Goal: Browse casually: Explore the website without a specific task or goal

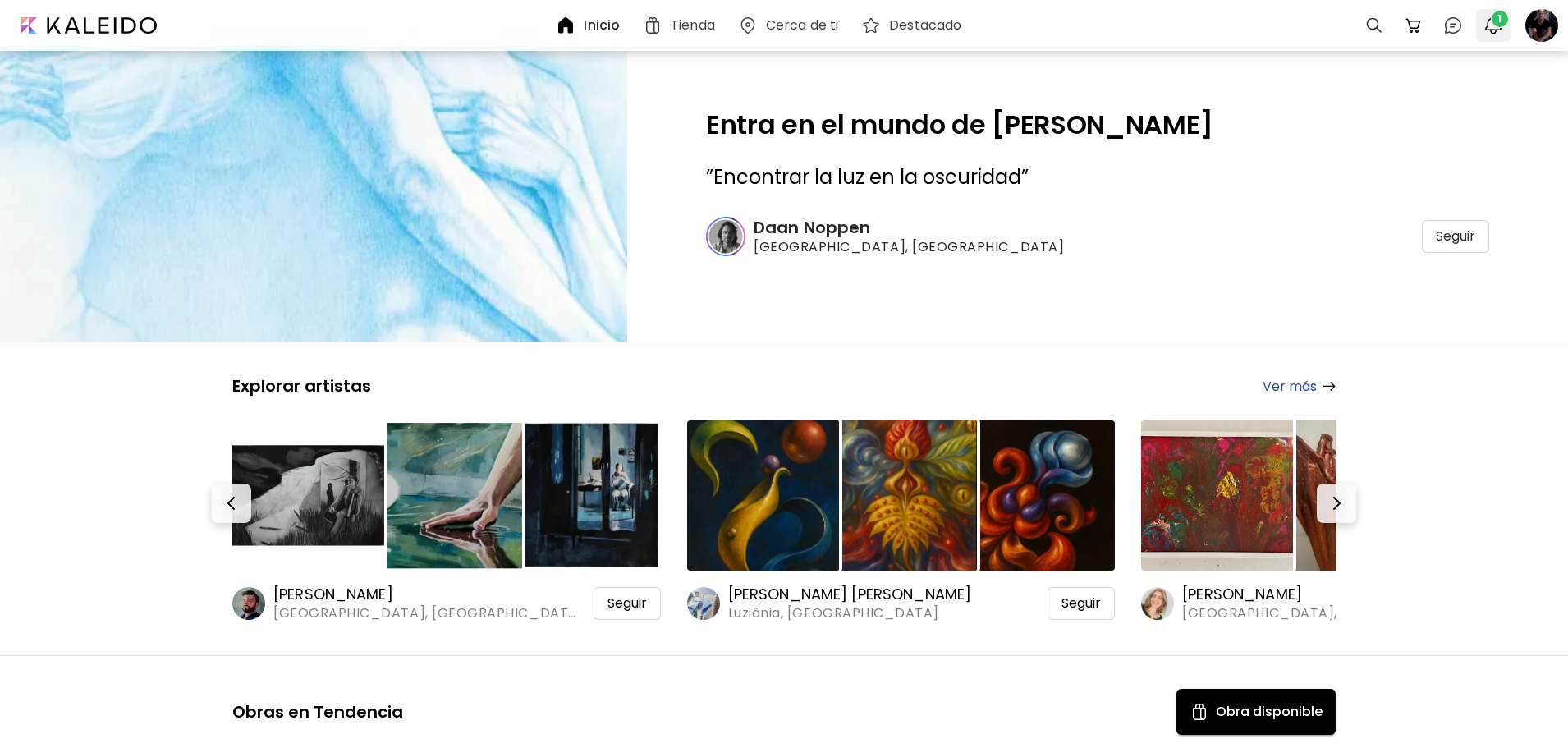
click at [1495, 22] on span "1" at bounding box center [1499, 18] width 16 height 16
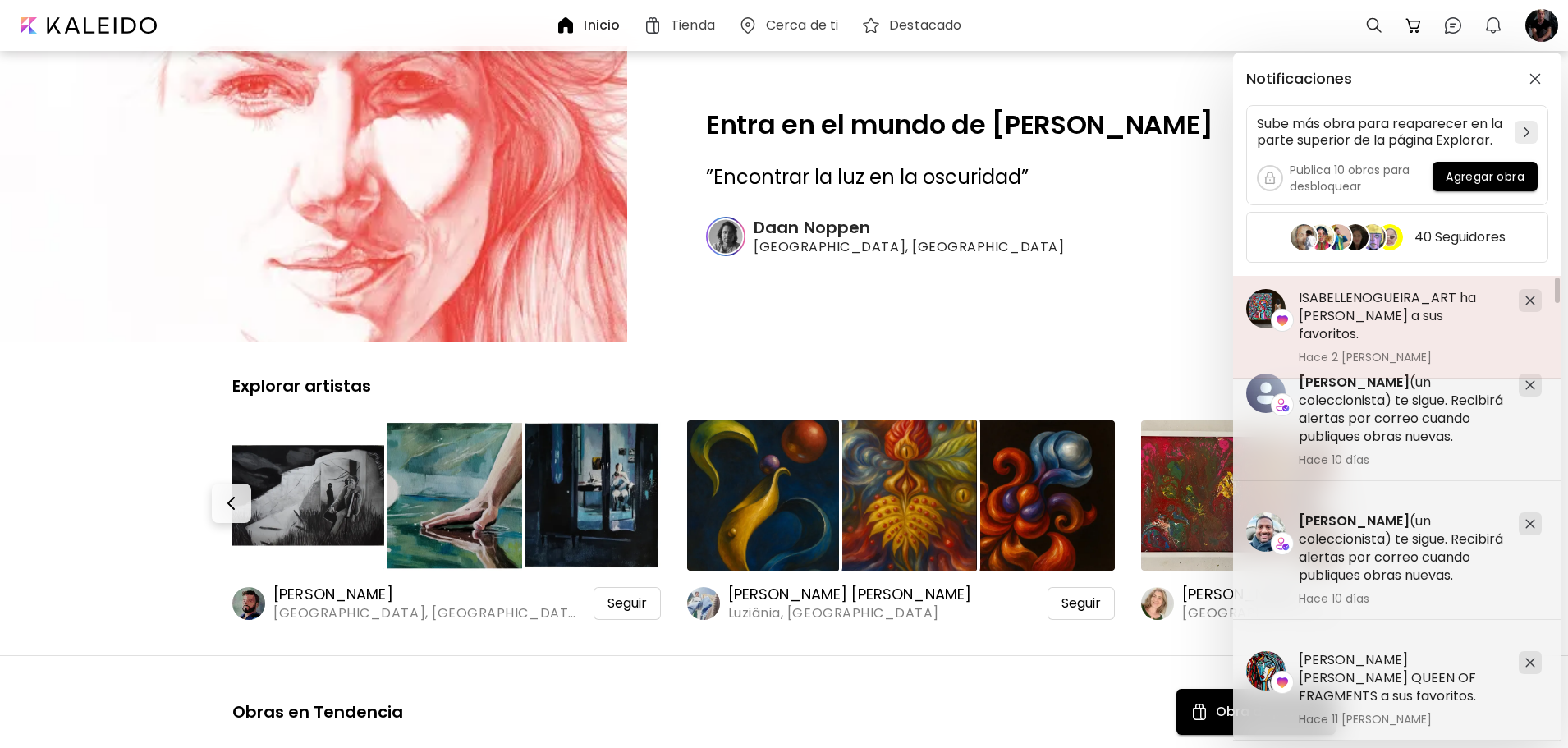
click at [1342, 300] on h5 "ISABELLENOGUEIRA_ART ha [PERSON_NAME] a sus favoritos." at bounding box center [1402, 316] width 207 height 54
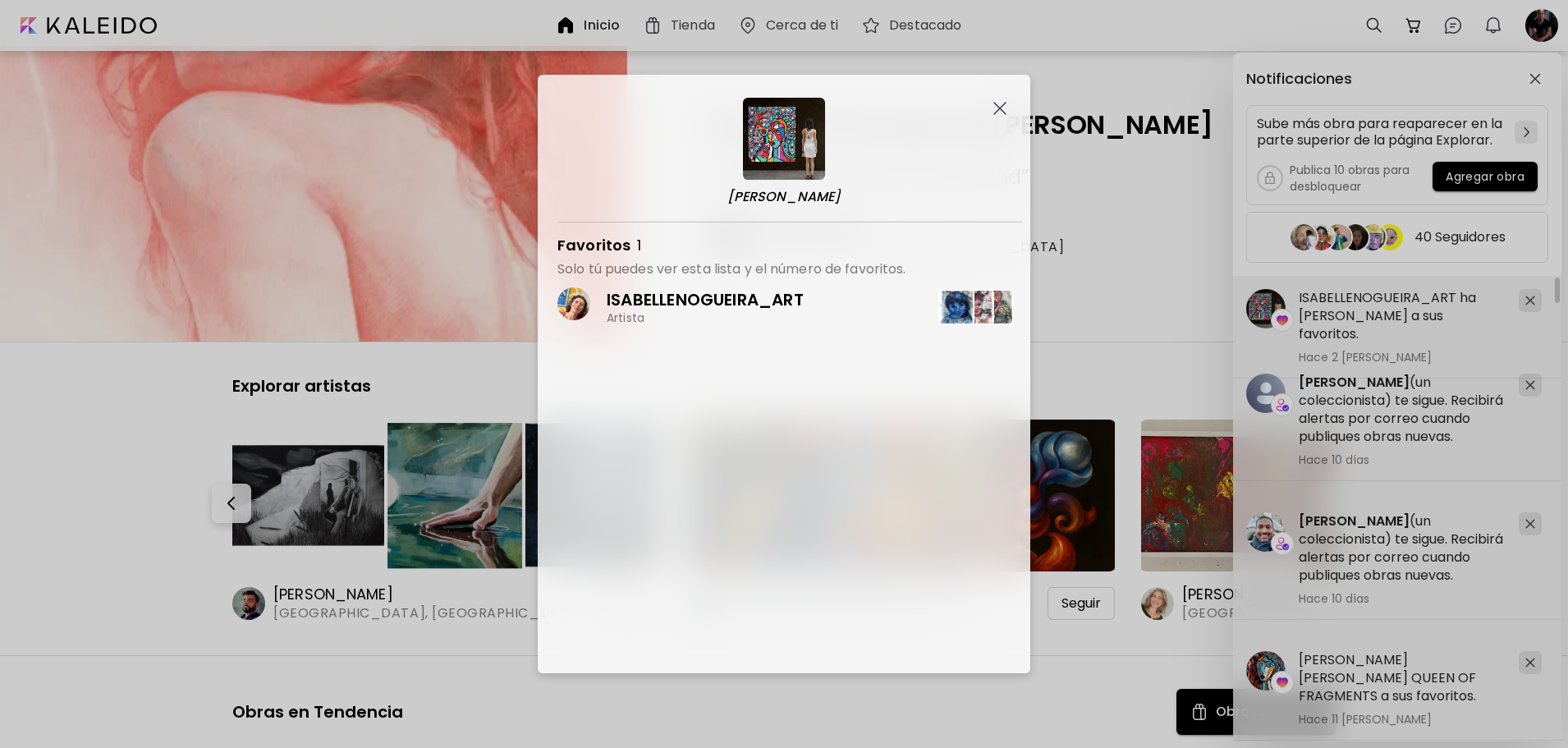
click at [673, 298] on p "ISABELLENOGUEIRA_ART" at bounding box center [705, 300] width 197 height 22
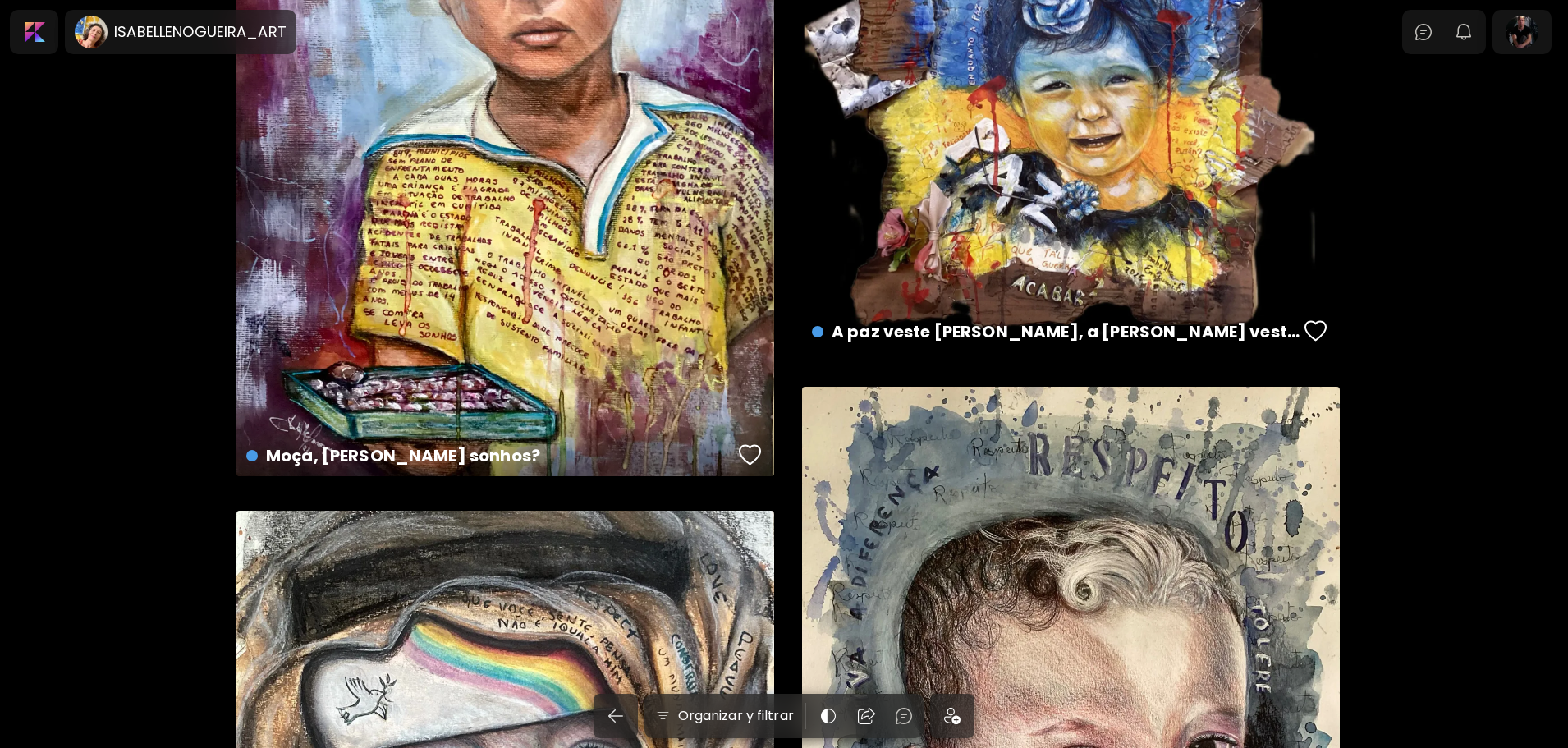
scroll to position [1806, 0]
click at [203, 29] on h6 "ISABELLENOGUEIRA_ART" at bounding box center [201, 32] width 172 height 20
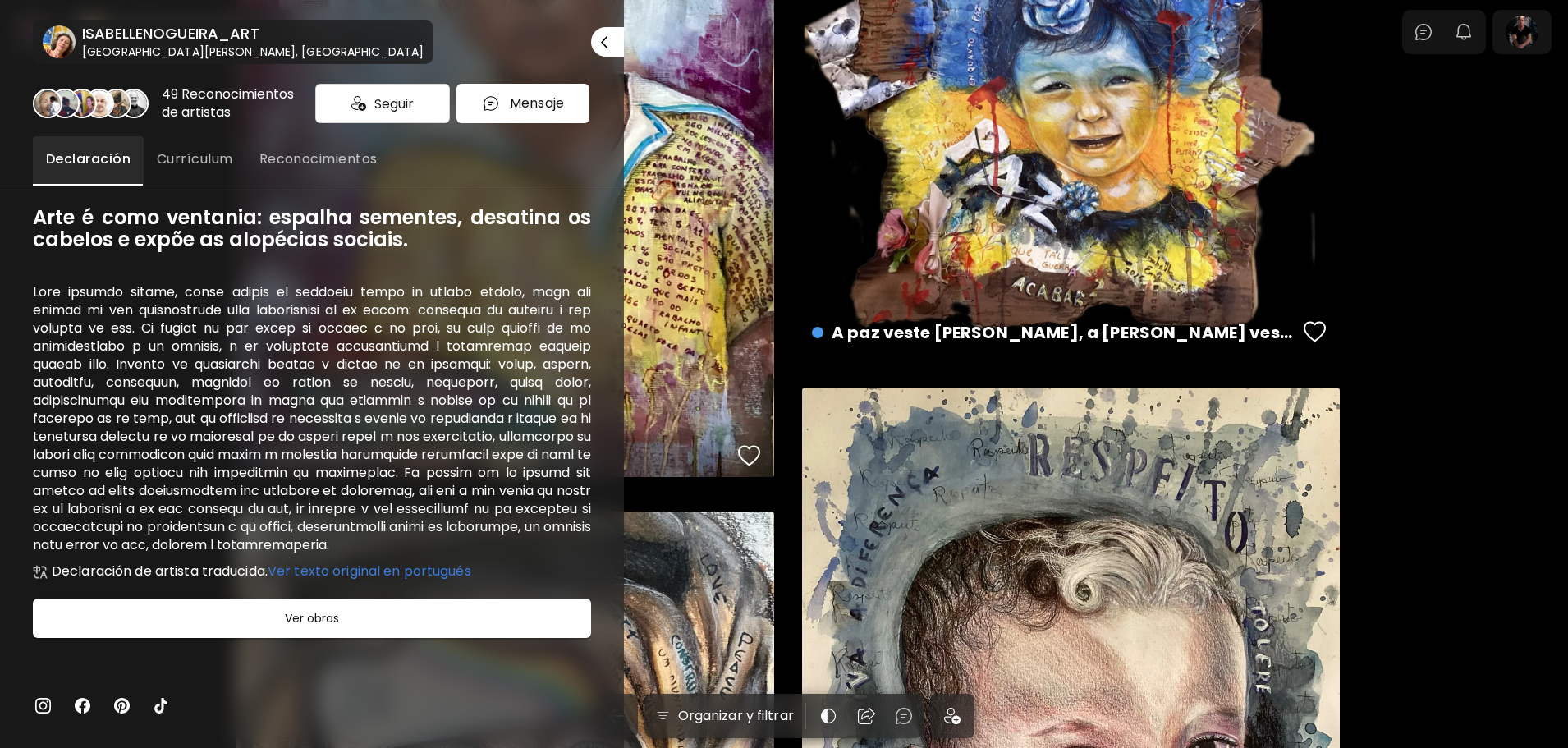
click at [965, 281] on div at bounding box center [784, 374] width 1568 height 748
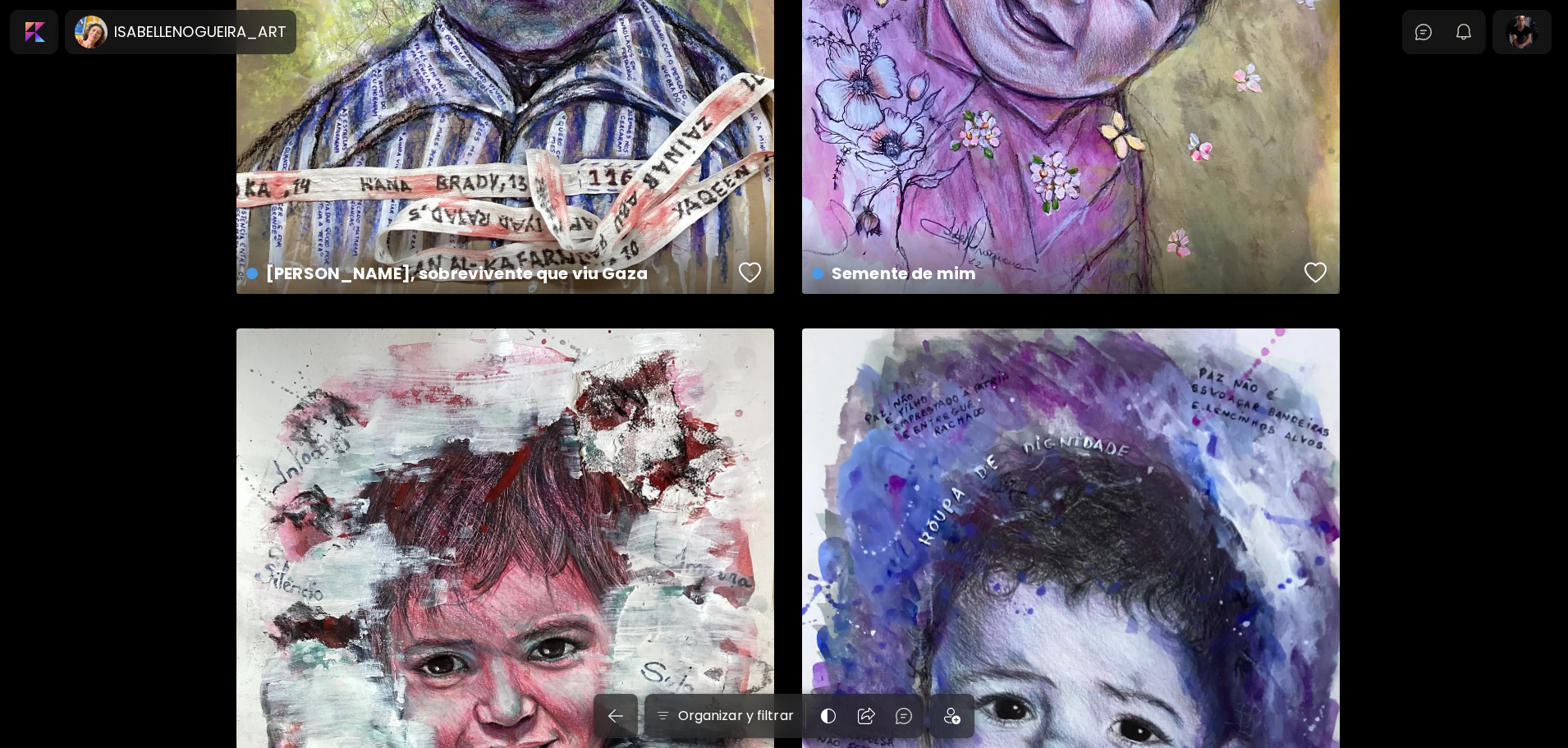
scroll to position [329, 0]
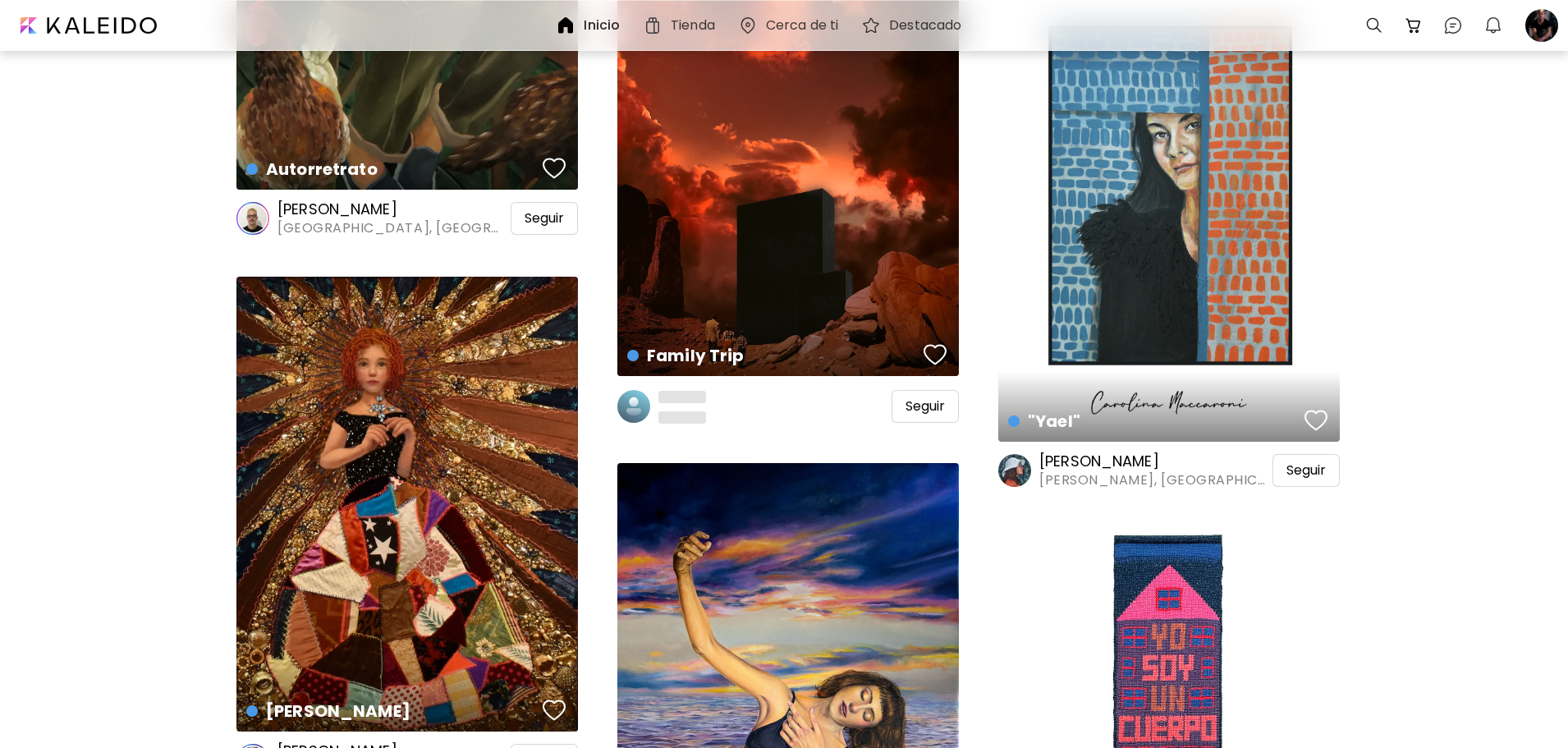
scroll to position [3859, 0]
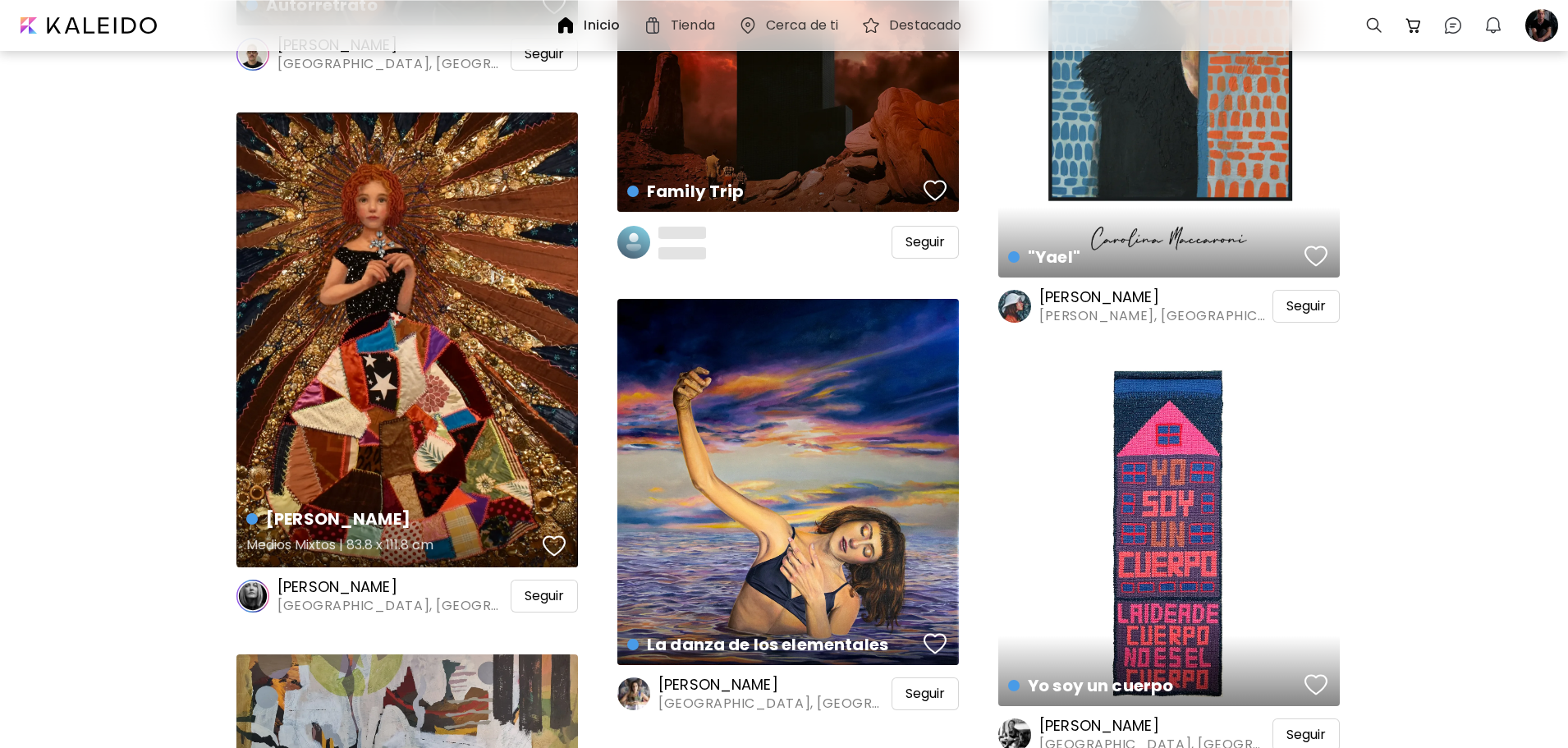
click at [366, 275] on div "[PERSON_NAME] Medios Mixtos | 83.8 x 111.8 cm" at bounding box center [407, 340] width 342 height 454
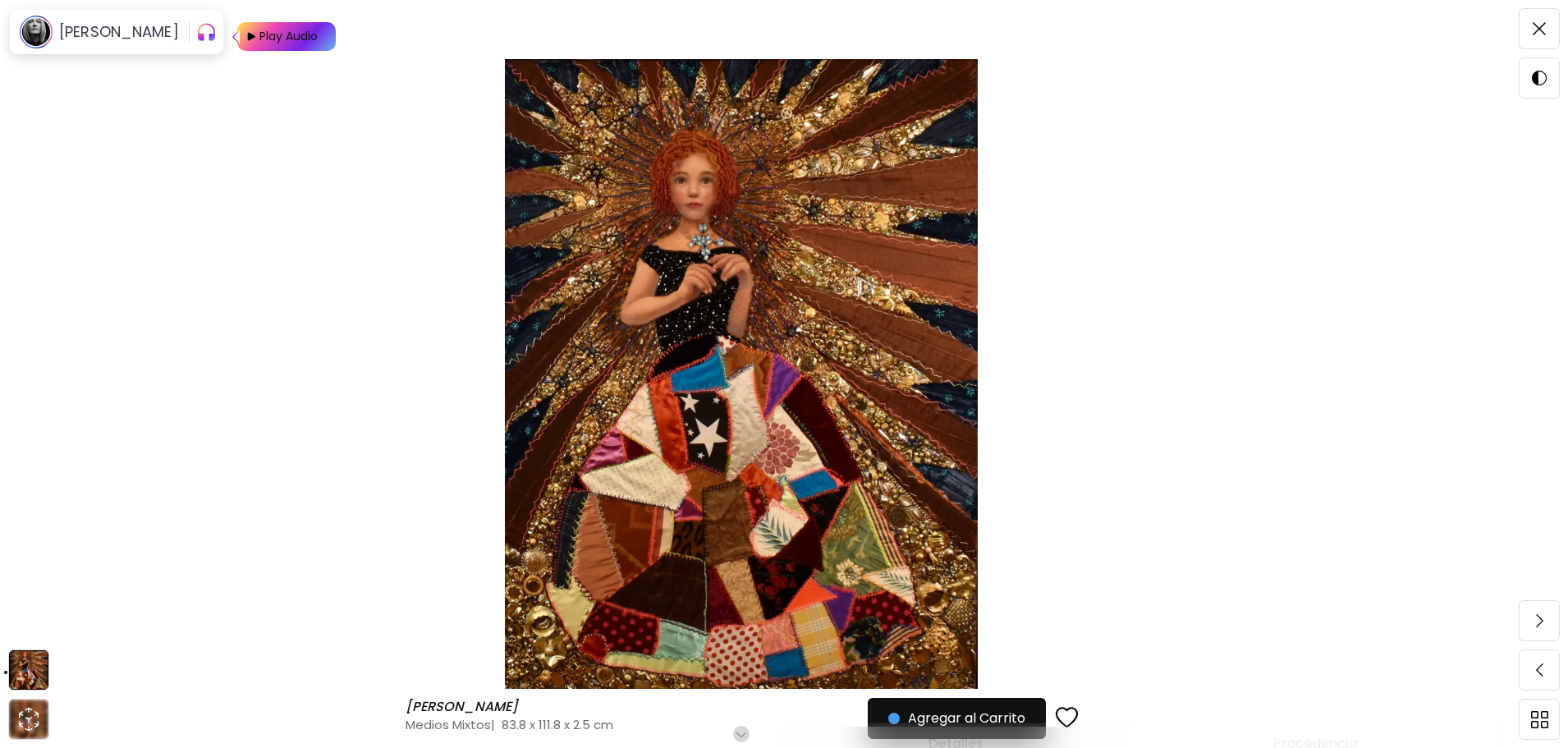
scroll to position [164, 0]
click at [745, 724] on div "Desplázate para ver más" at bounding box center [740, 733] width 16 height 21
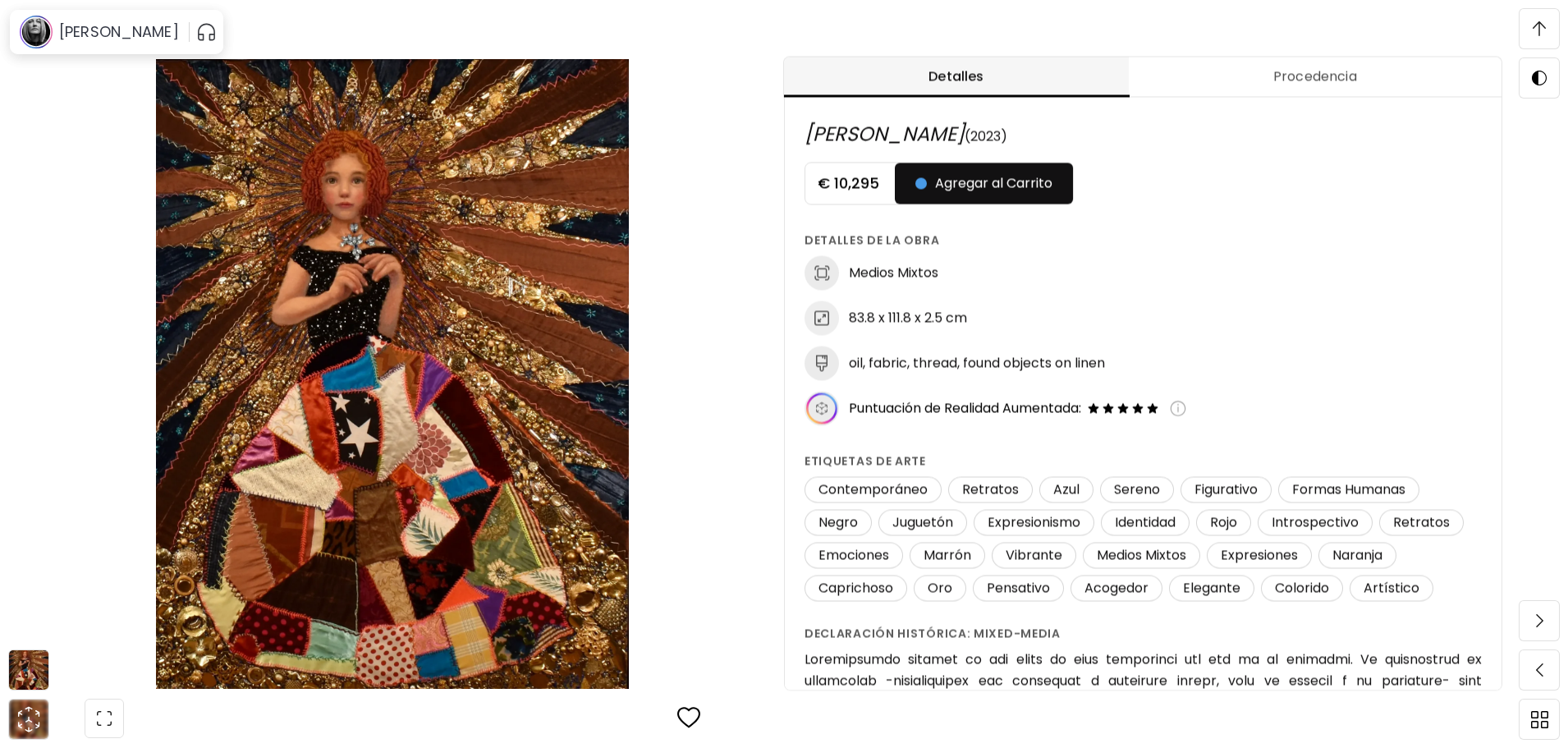
scroll to position [862, 0]
click at [26, 676] on img at bounding box center [28, 670] width 40 height 40
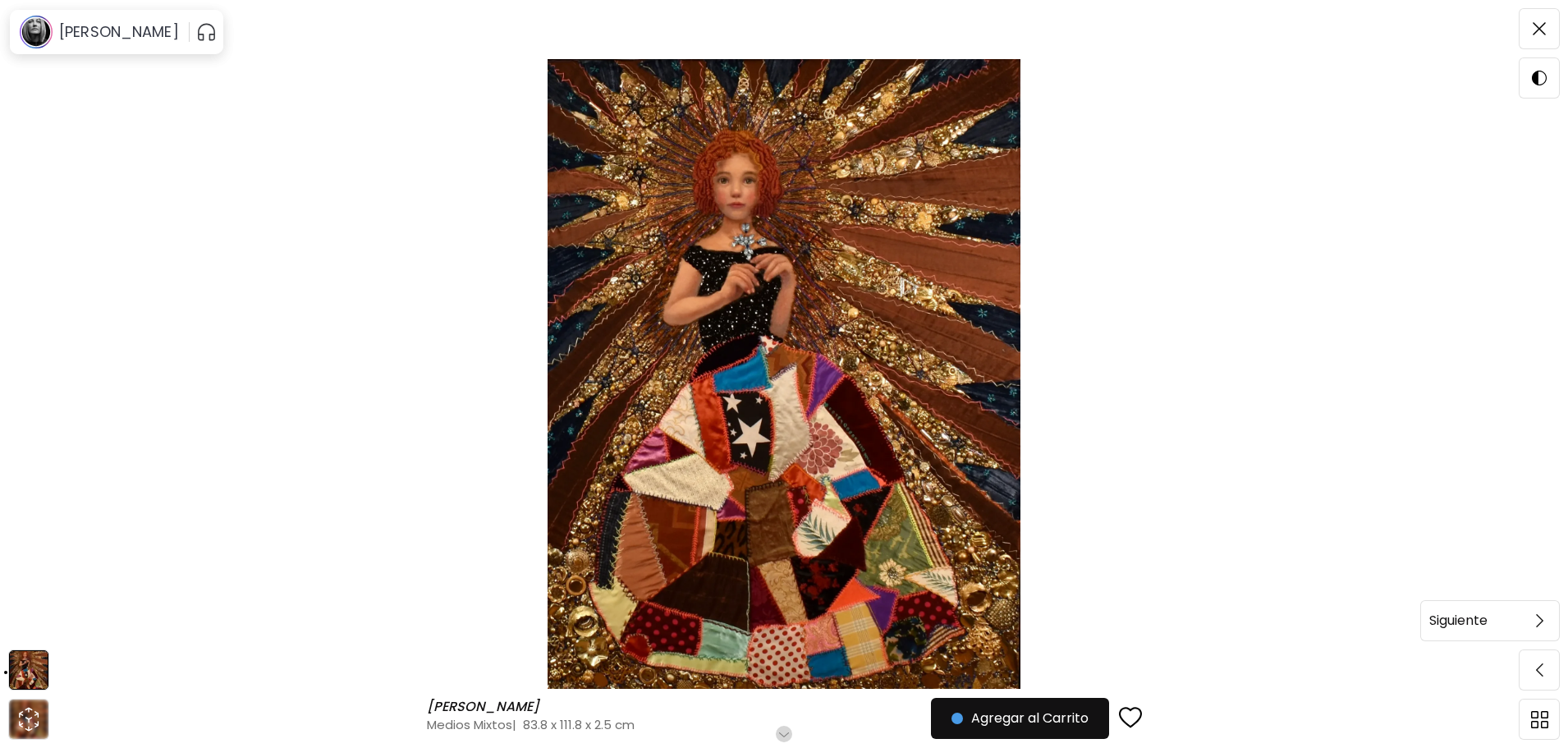
click at [1540, 618] on img at bounding box center [1540, 620] width 8 height 13
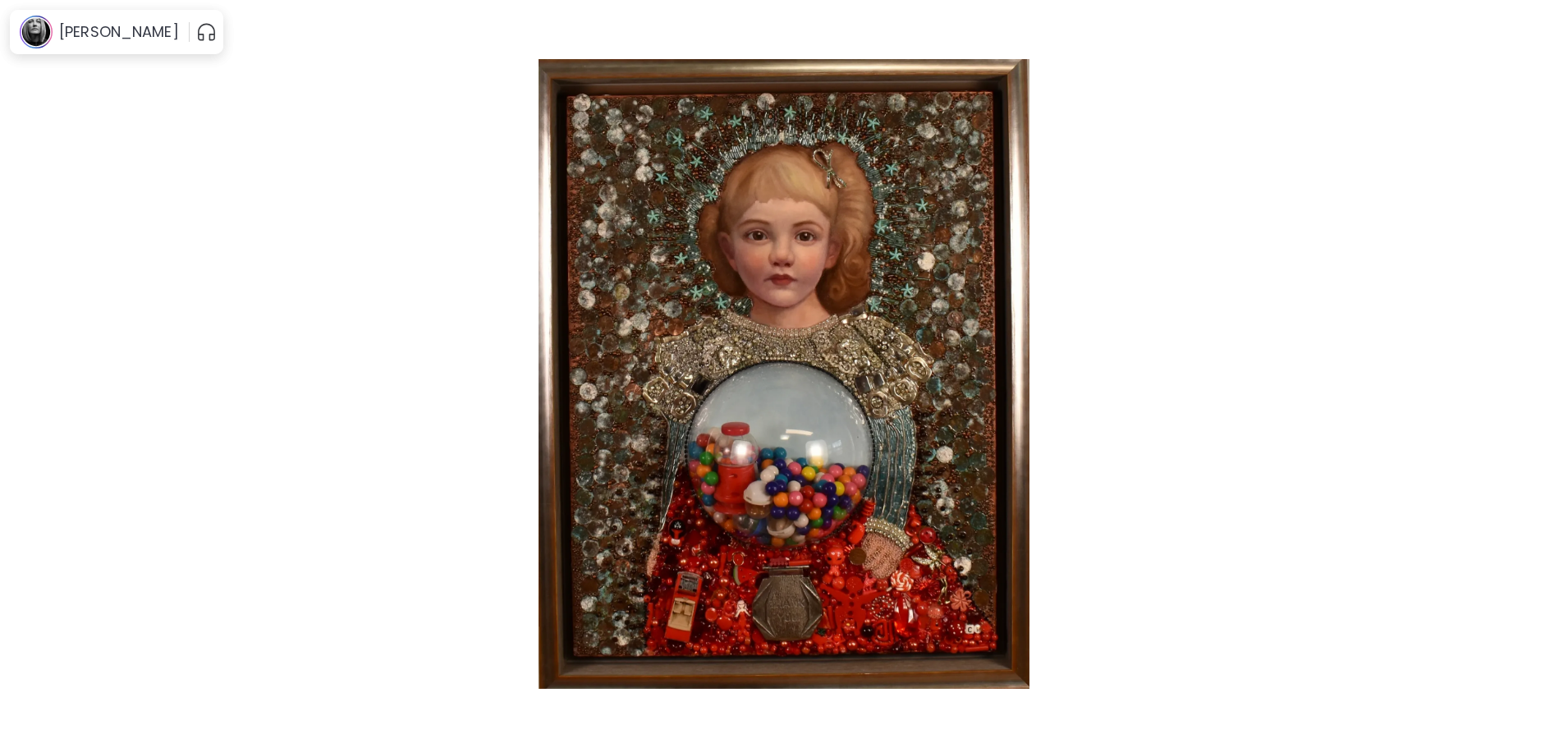
click at [1540, 618] on img at bounding box center [1540, 620] width 8 height 13
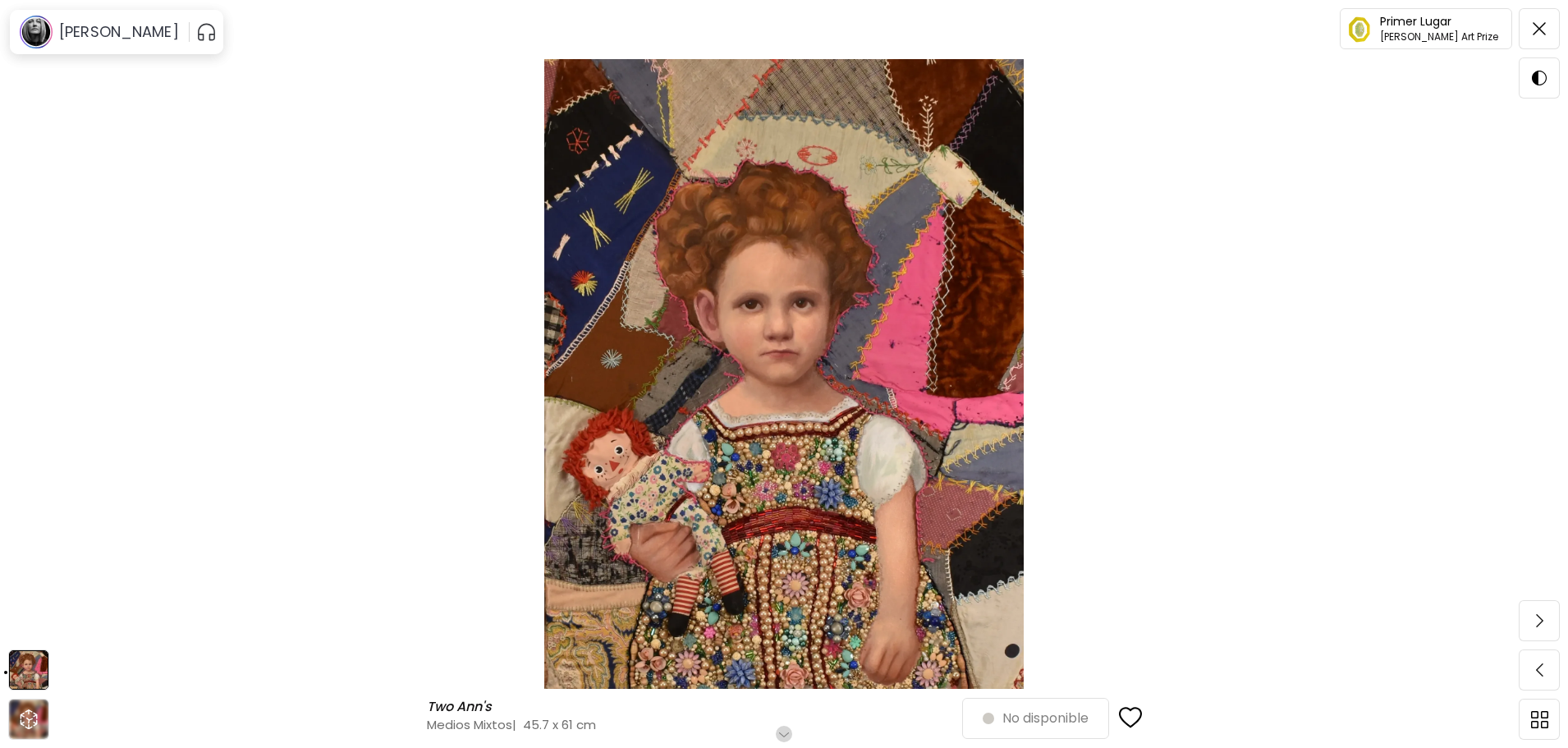
click at [787, 731] on h6 "Desplázate para ver más" at bounding box center [784, 733] width 144 height 13
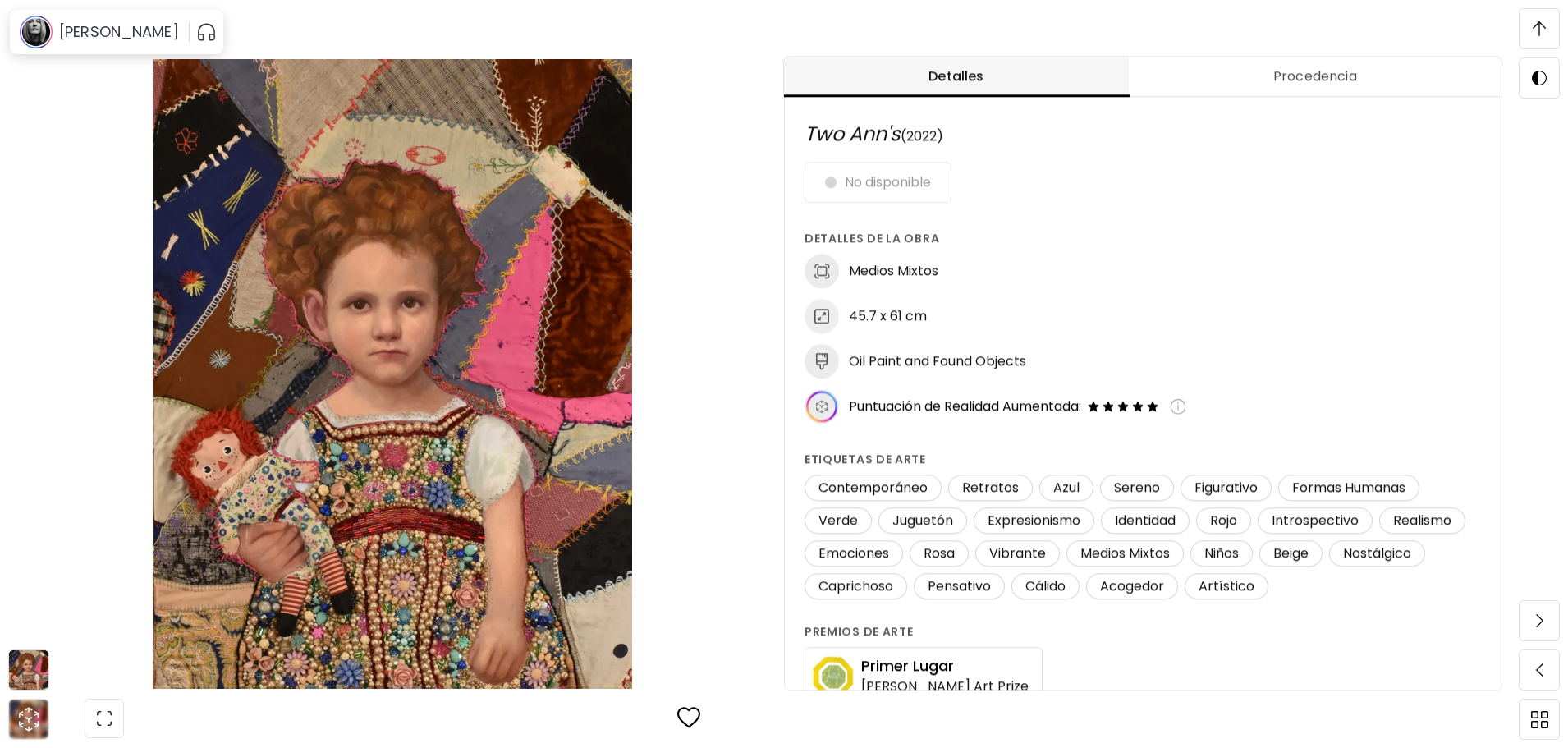
scroll to position [1, 0]
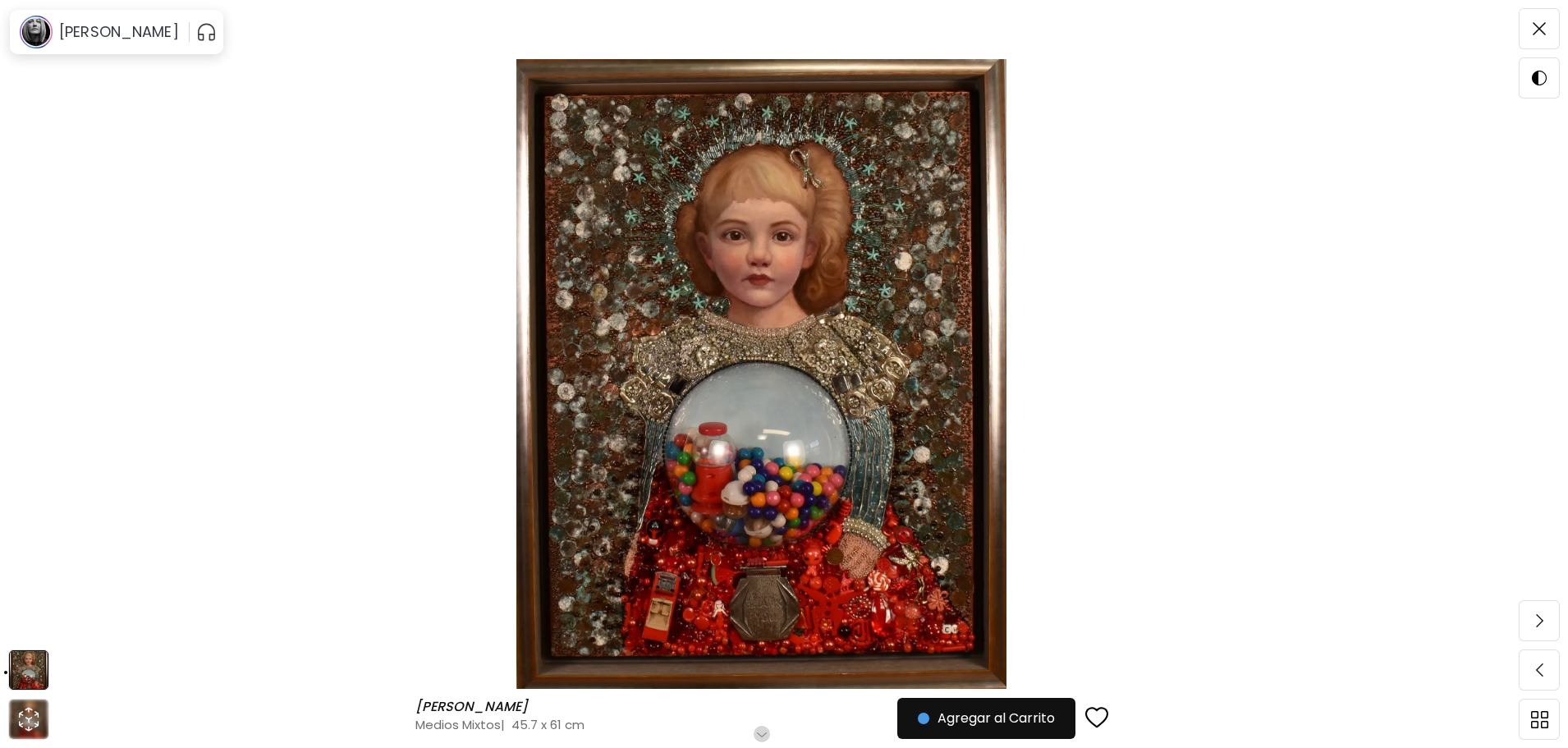
scroll to position [246, 0]
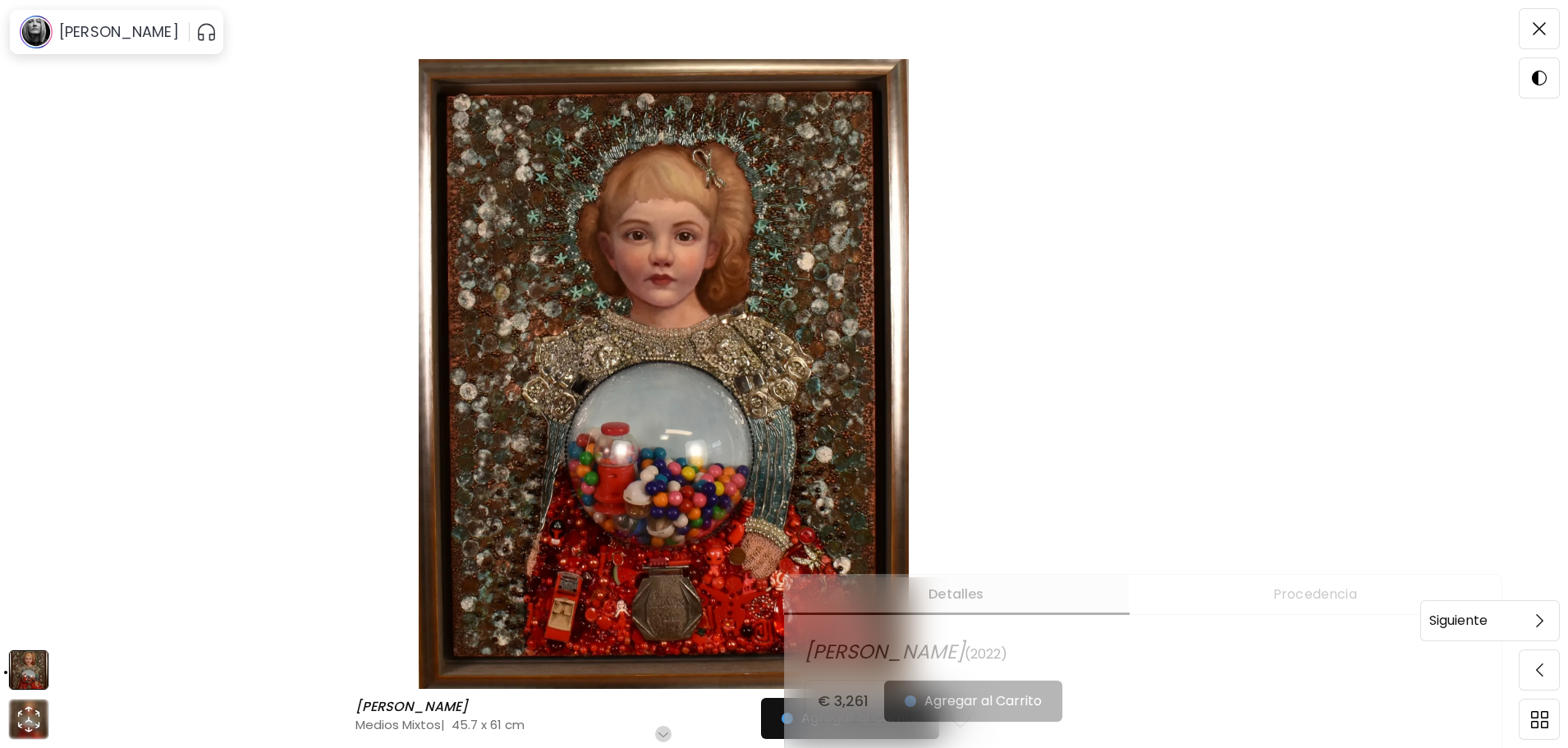
click at [1534, 621] on span at bounding box center [1539, 621] width 34 height 34
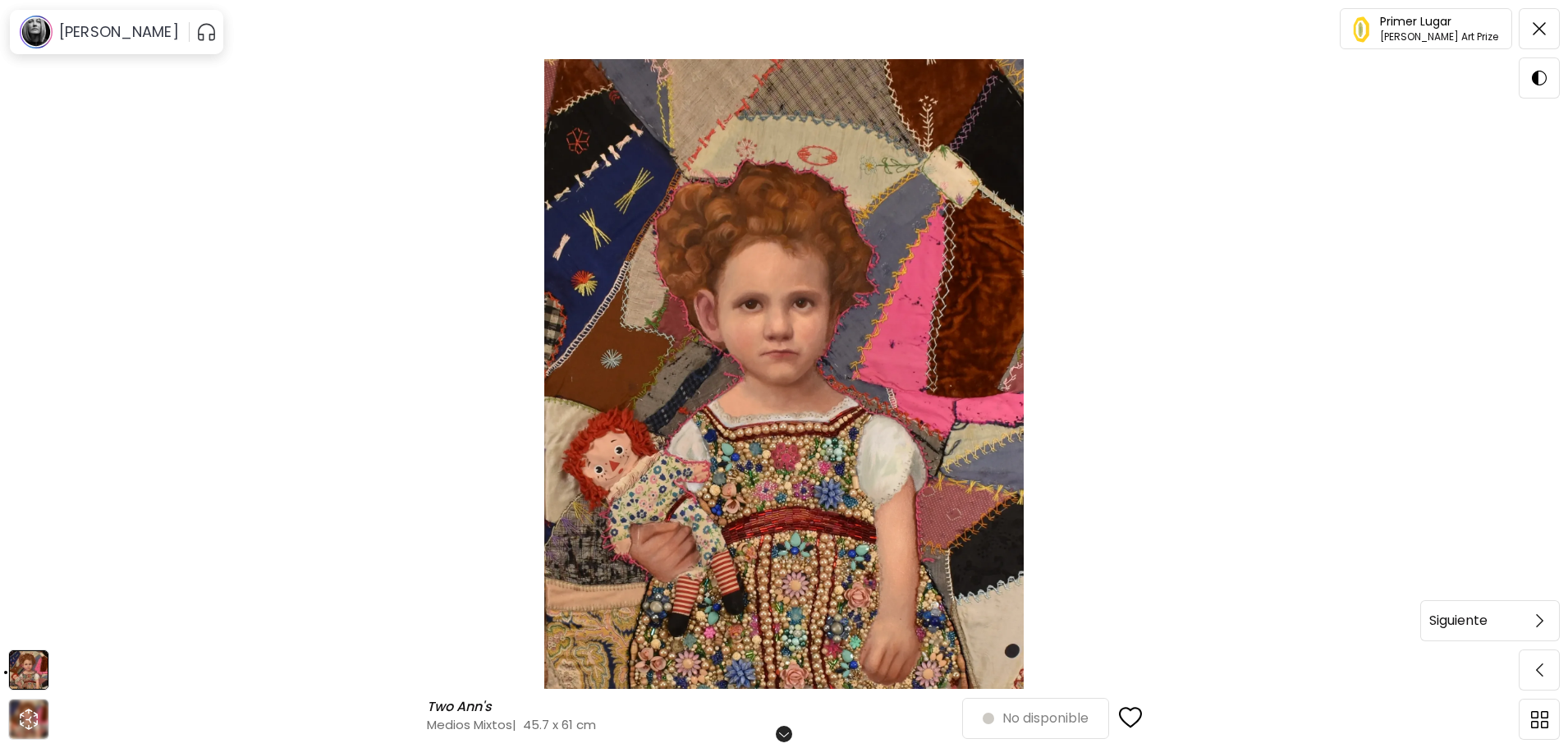
click at [1525, 622] on span at bounding box center [1539, 621] width 34 height 34
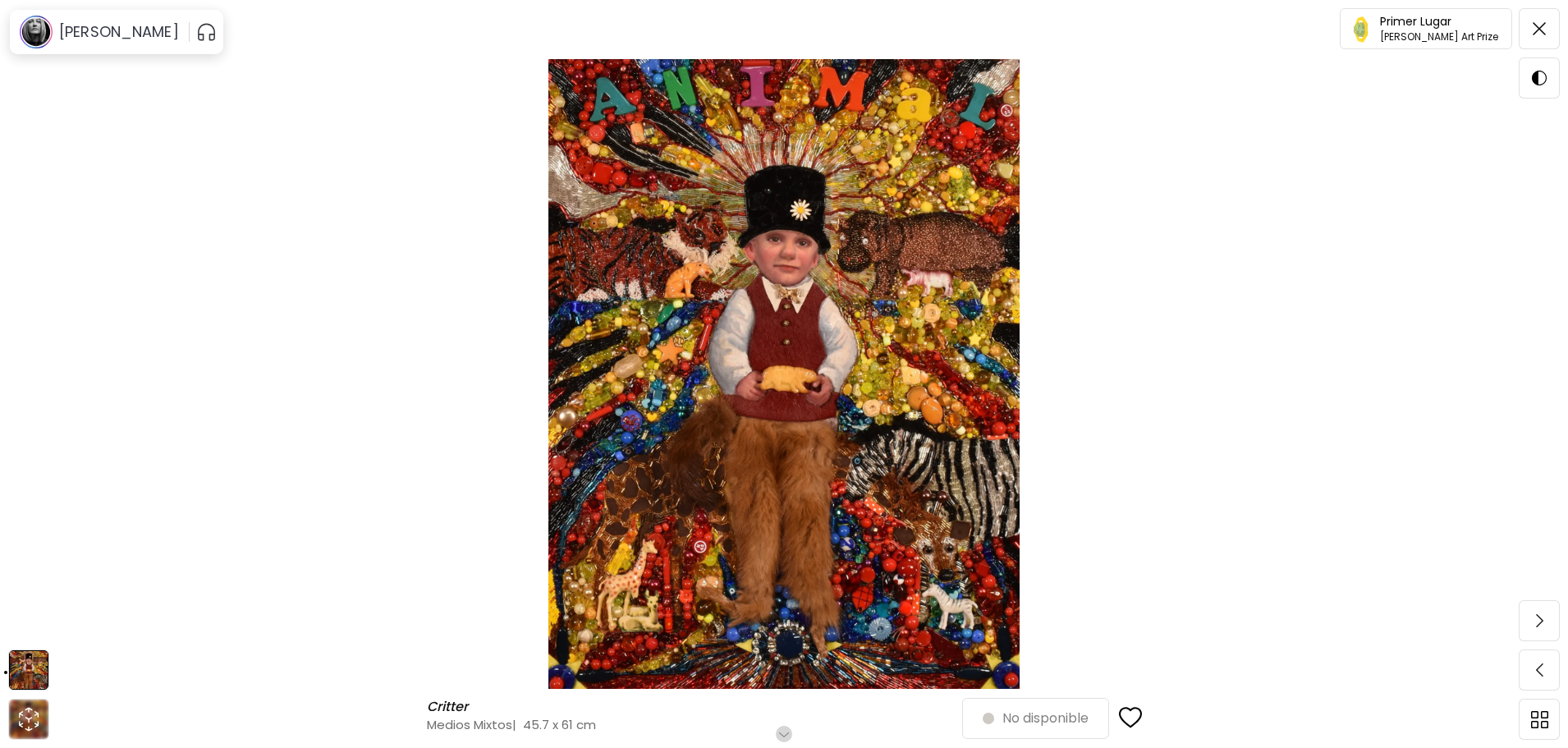
click at [788, 727] on h6 "Desplázate para ver más" at bounding box center [784, 733] width 144 height 13
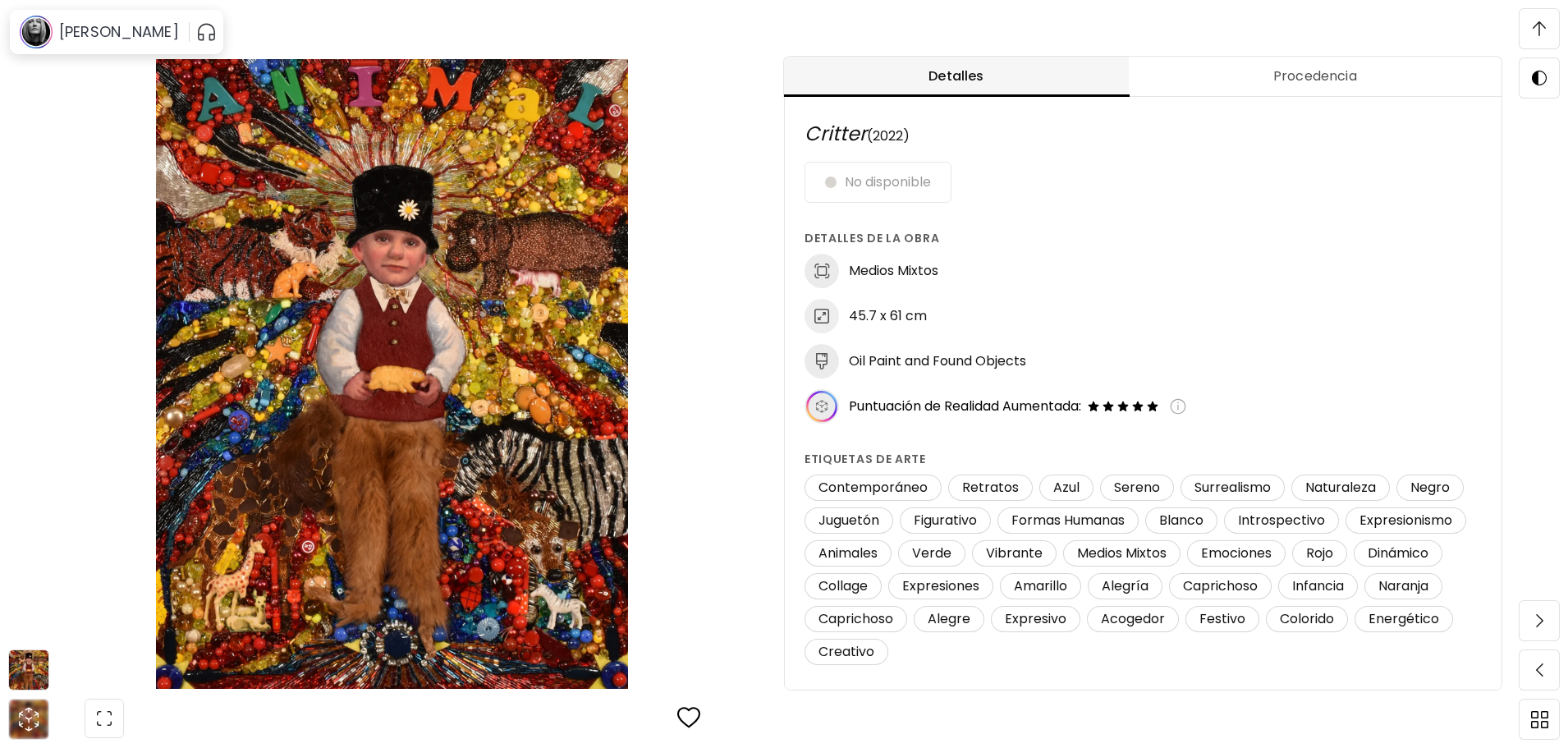
scroll to position [1, 0]
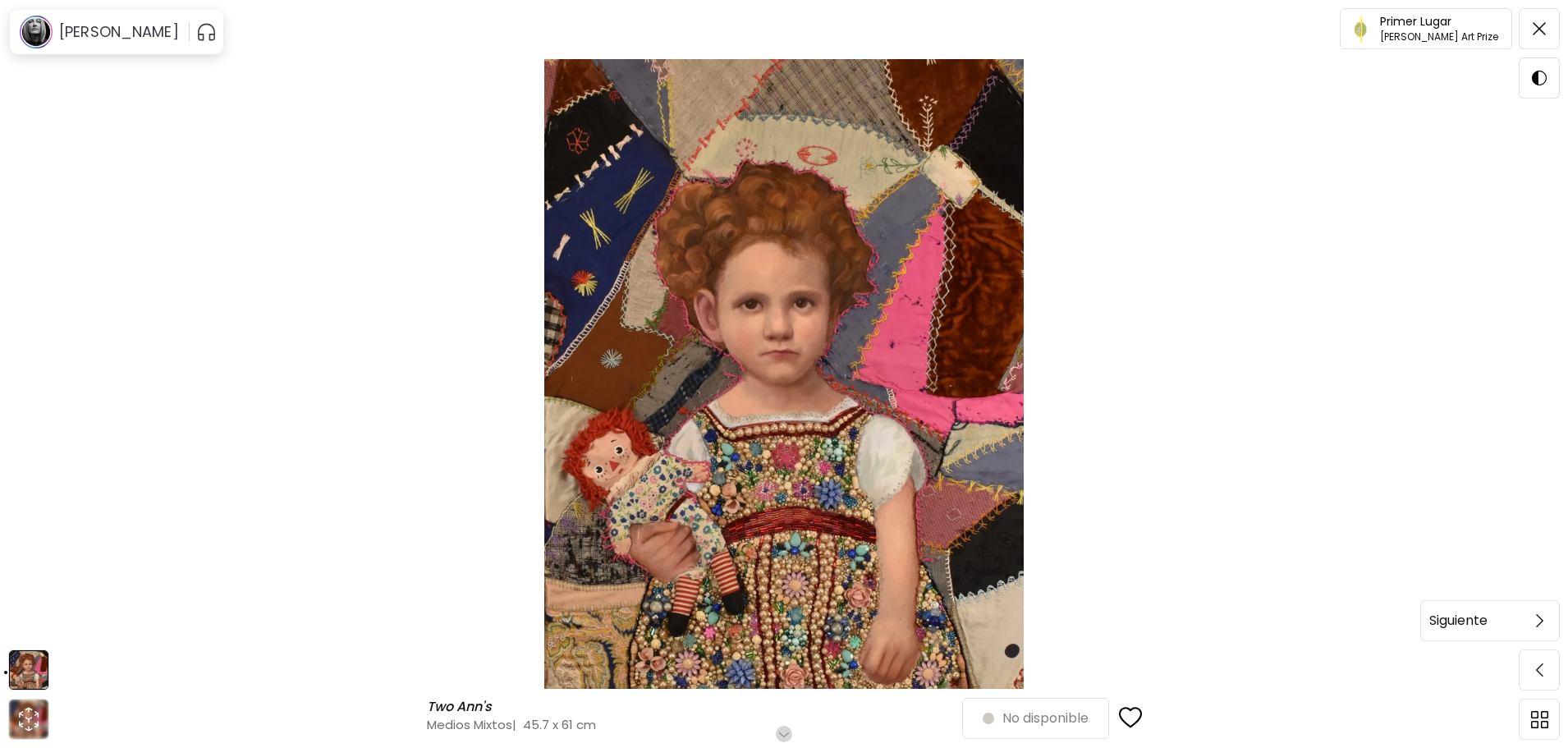
click at [1539, 625] on img at bounding box center [1540, 620] width 8 height 13
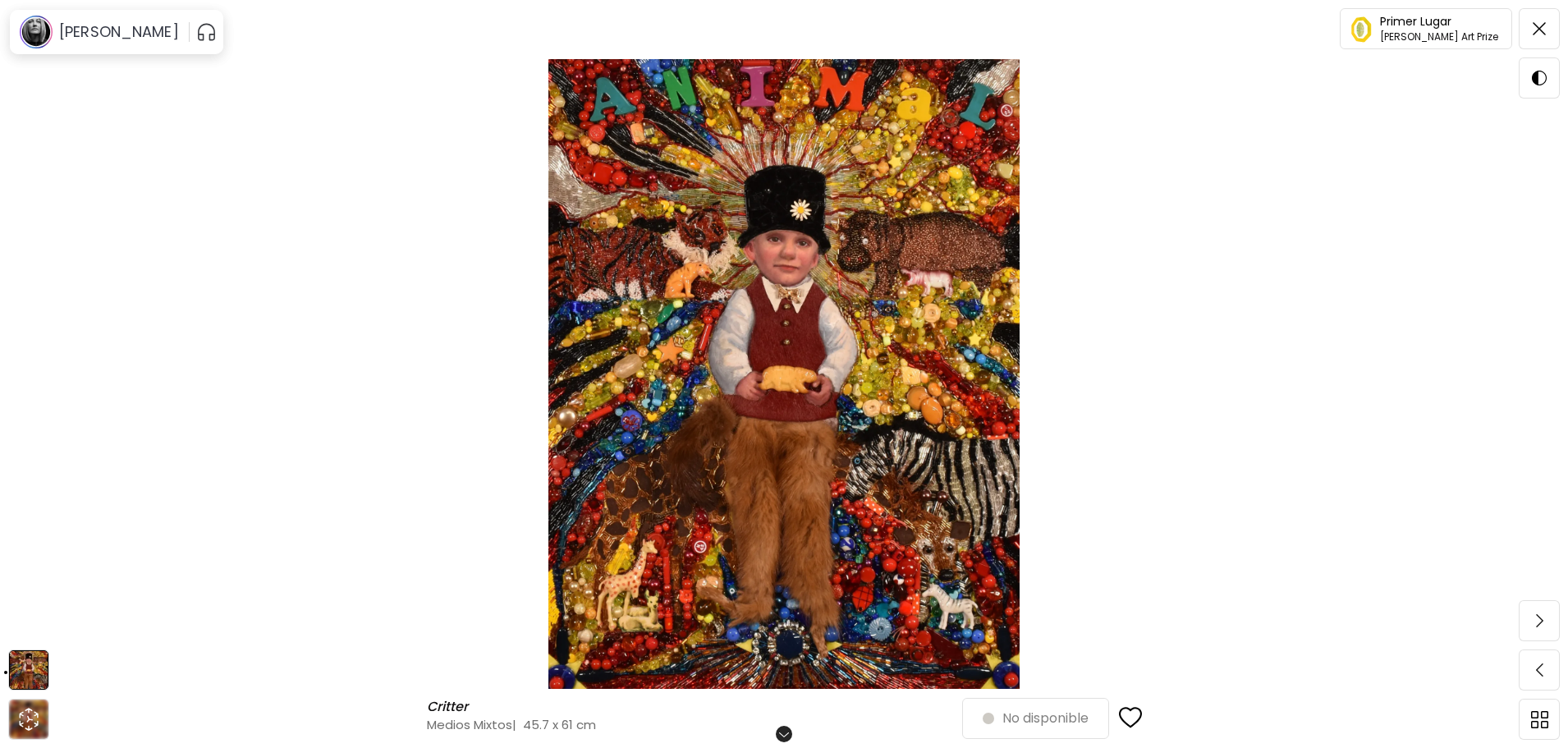
click at [1539, 625] on img at bounding box center [1540, 620] width 8 height 13
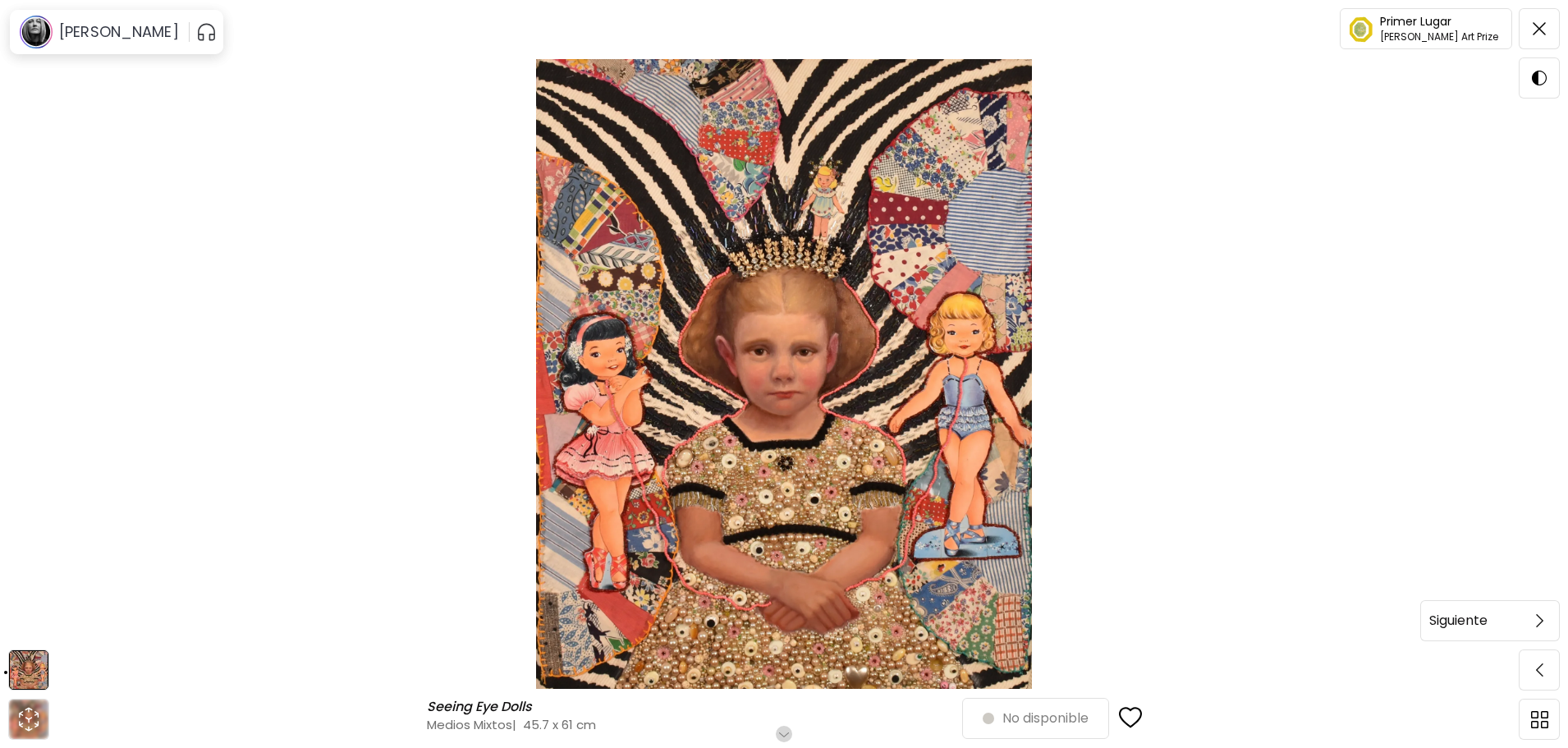
click at [1534, 619] on span at bounding box center [1539, 621] width 34 height 34
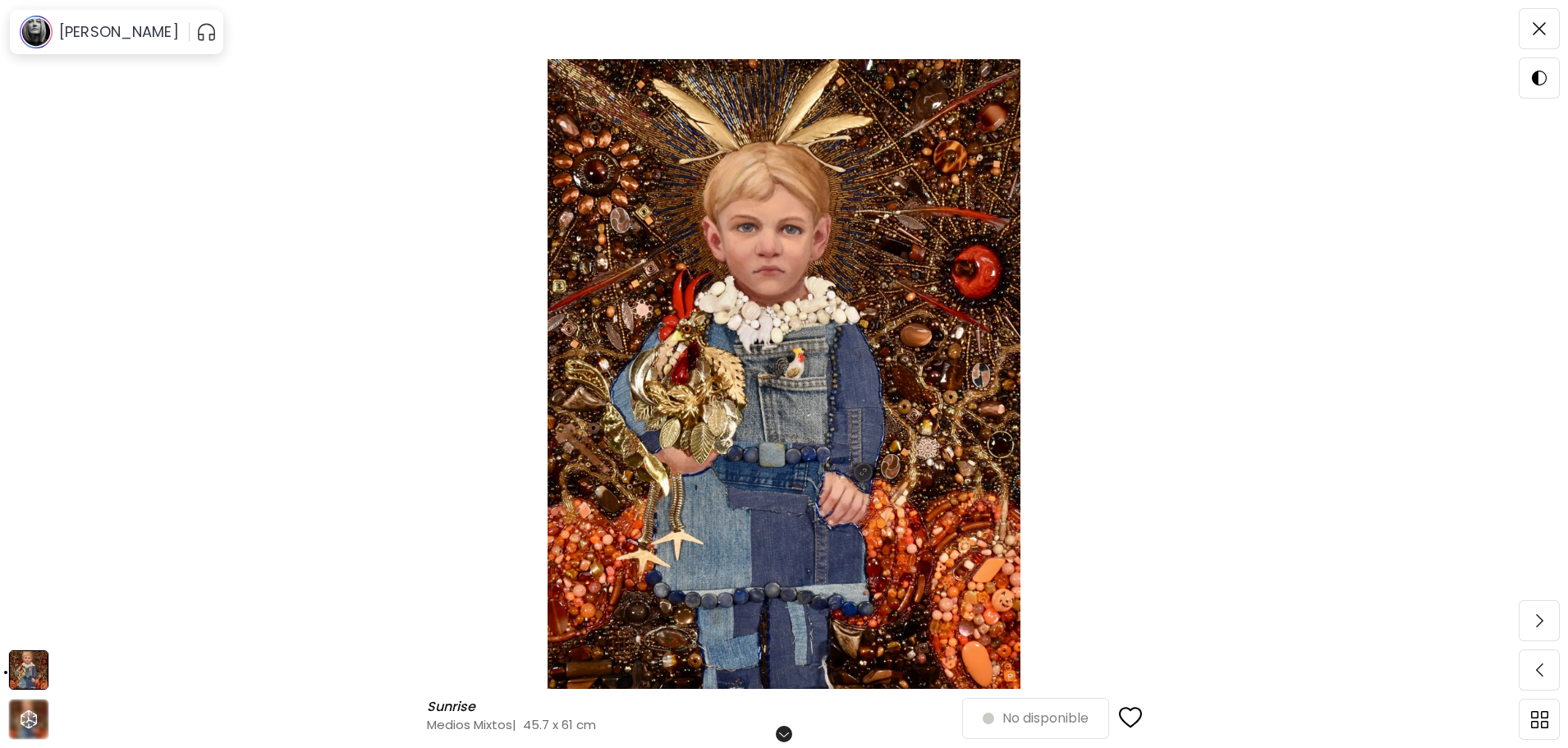
click at [1534, 619] on span at bounding box center [1539, 621] width 34 height 34
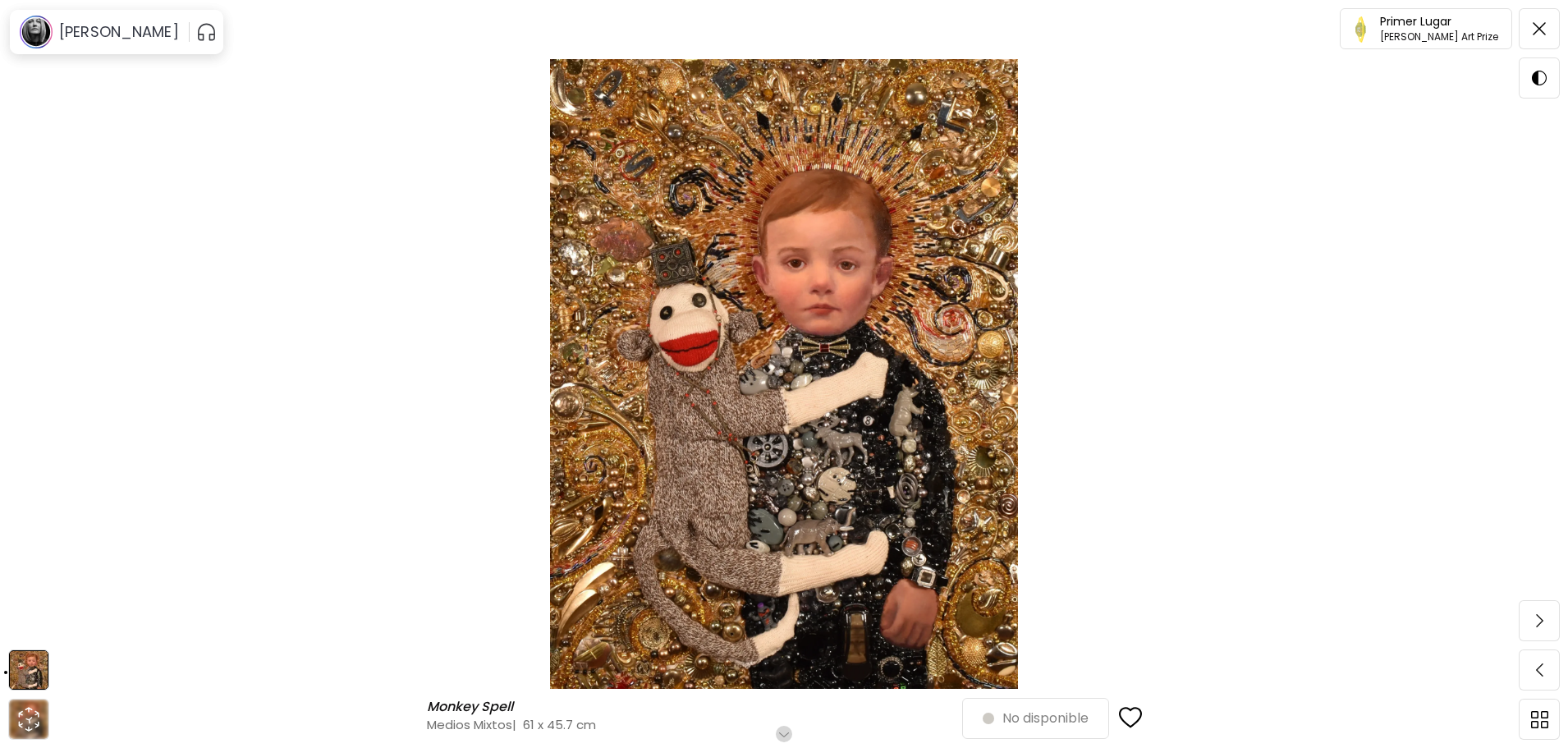
click at [787, 734] on h6 "Desplázate para ver más" at bounding box center [784, 733] width 144 height 13
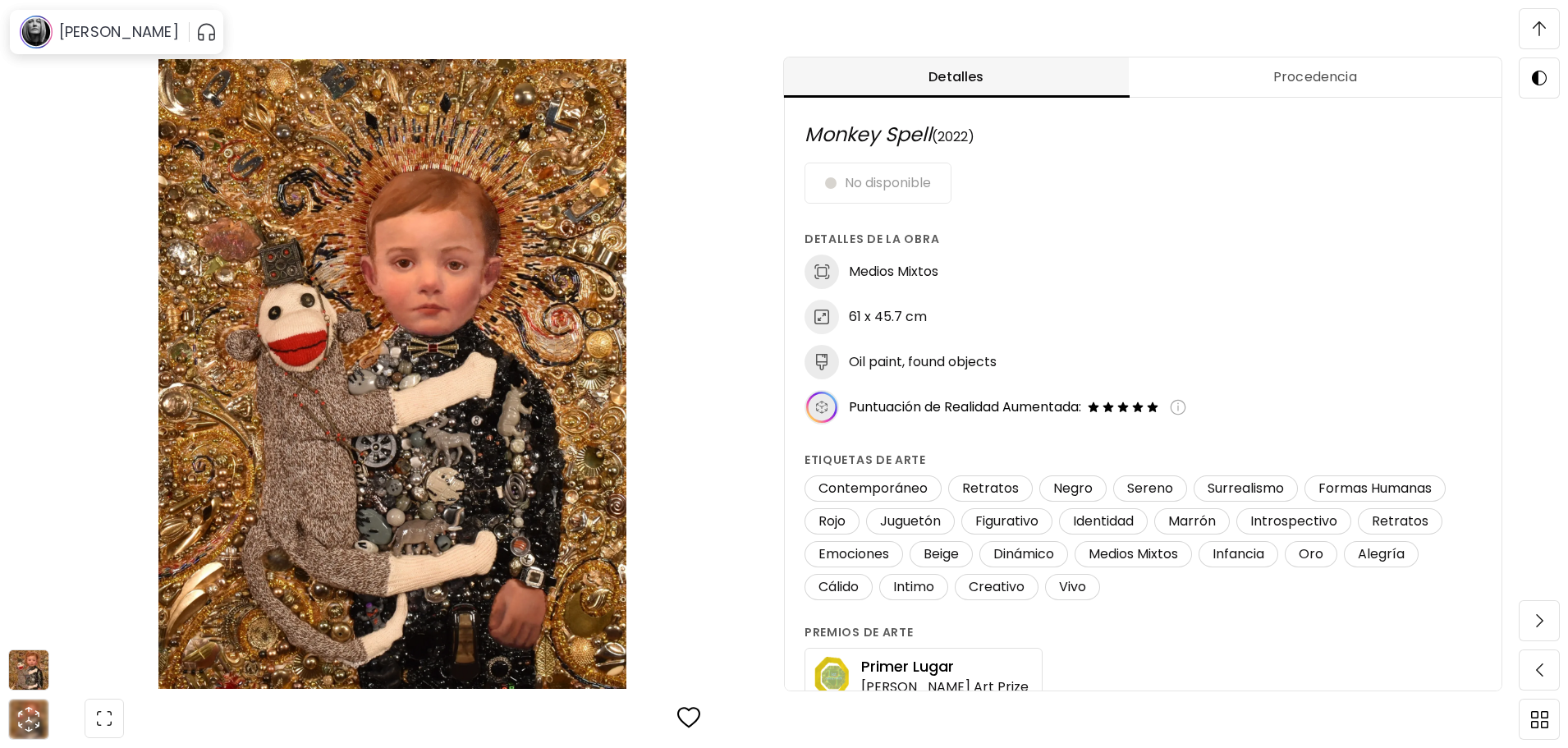
scroll to position [1, 0]
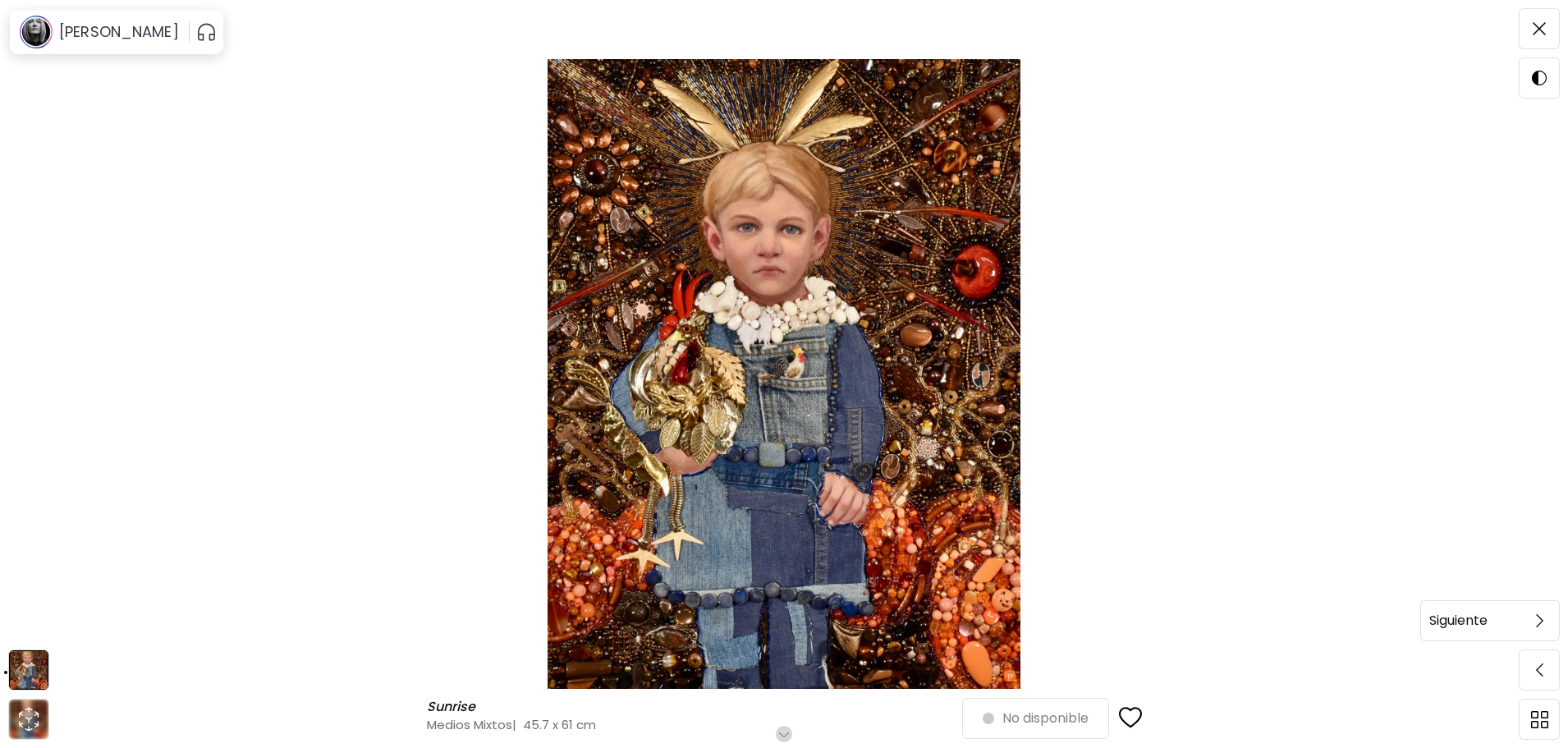
click at [1538, 623] on img at bounding box center [1540, 620] width 8 height 13
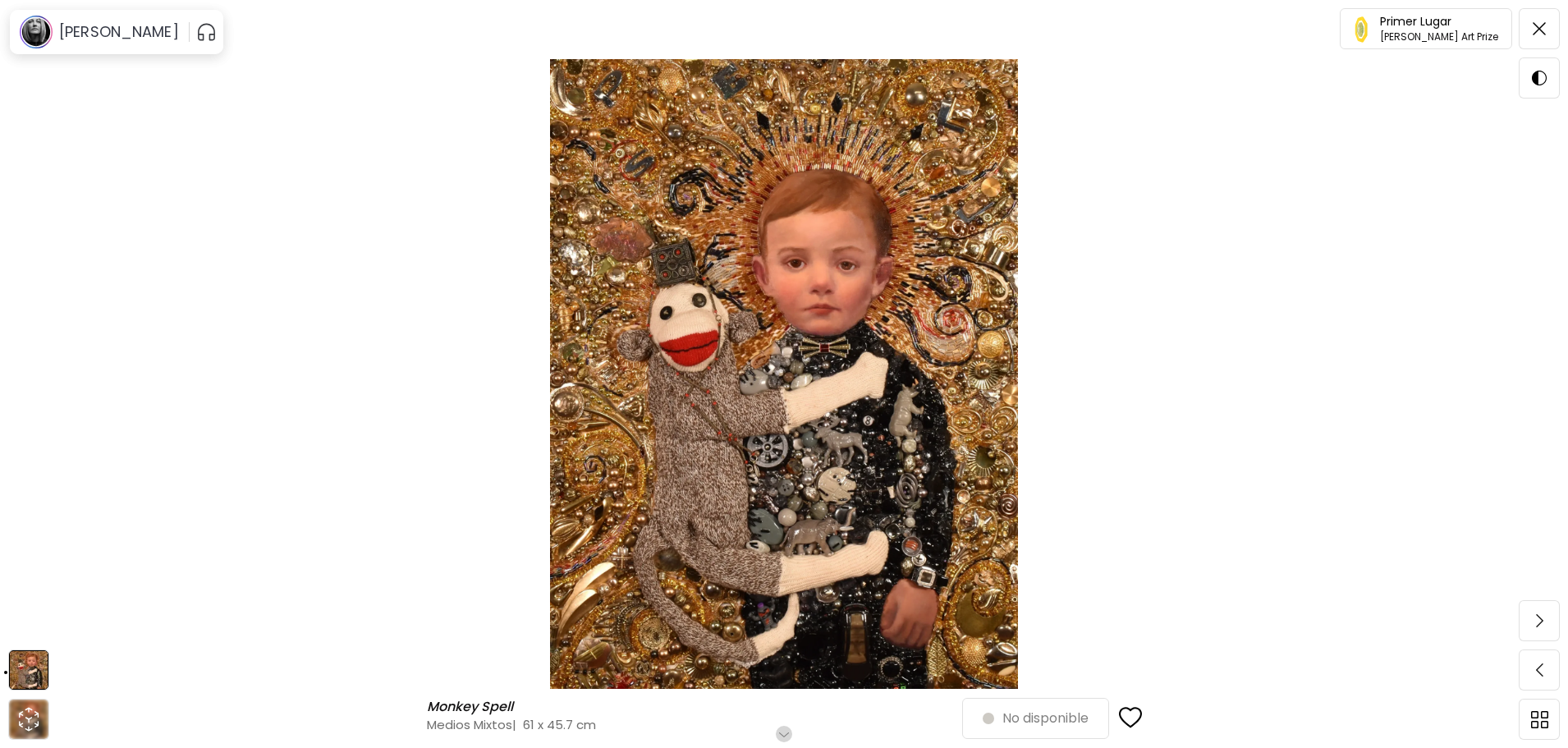
click at [1538, 623] on img at bounding box center [1540, 620] width 8 height 13
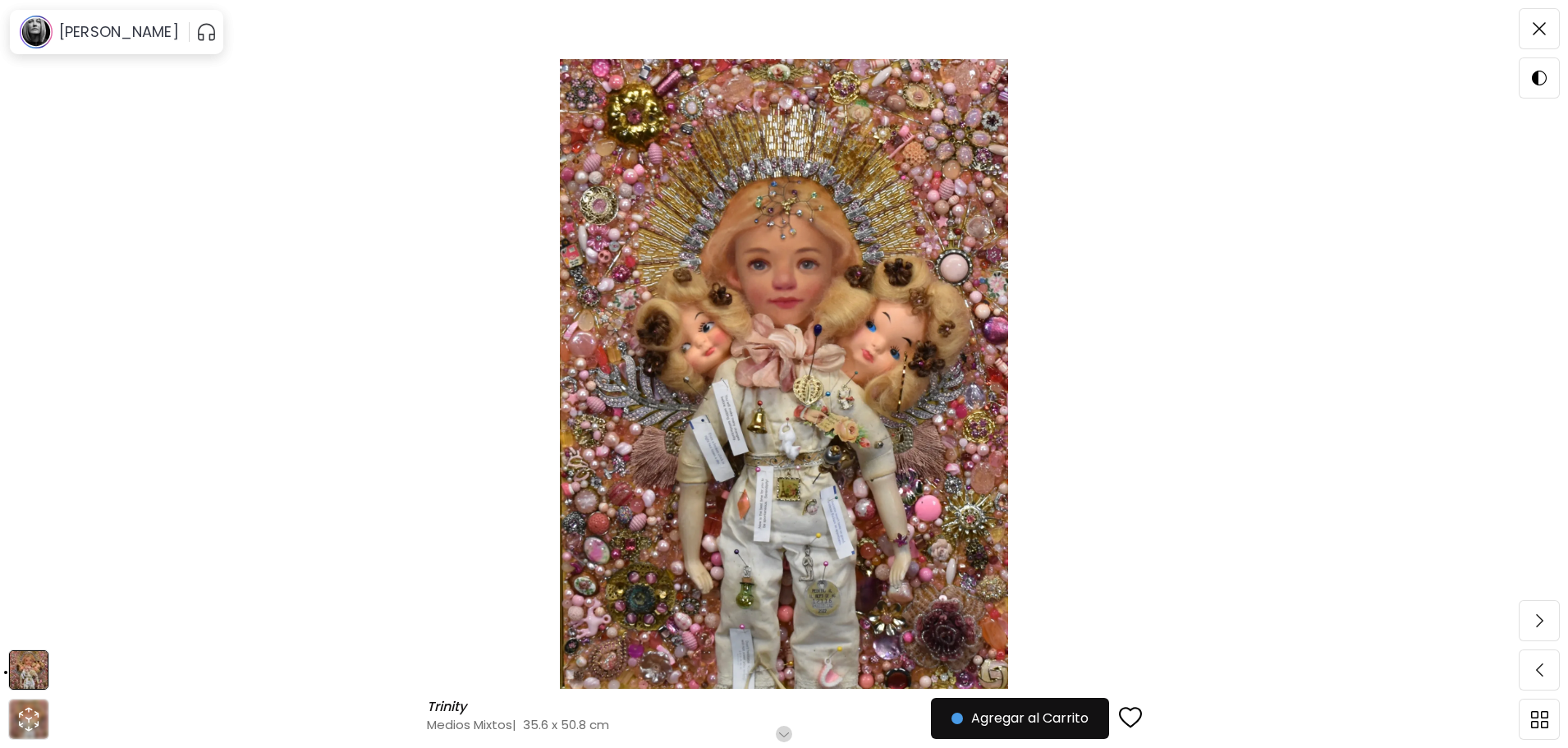
click at [789, 729] on h6 "Desplázate para ver más" at bounding box center [784, 733] width 144 height 13
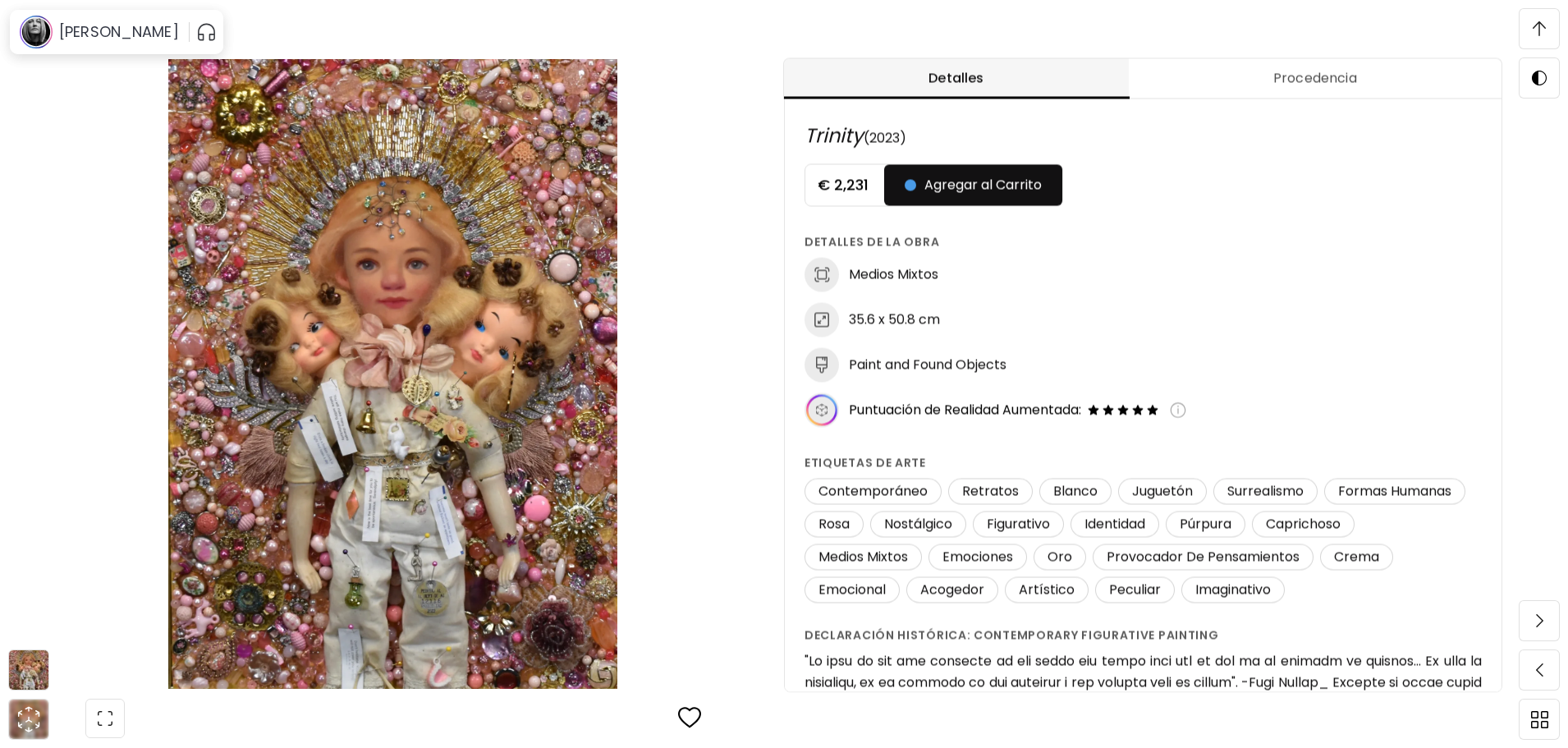
scroll to position [862, 0]
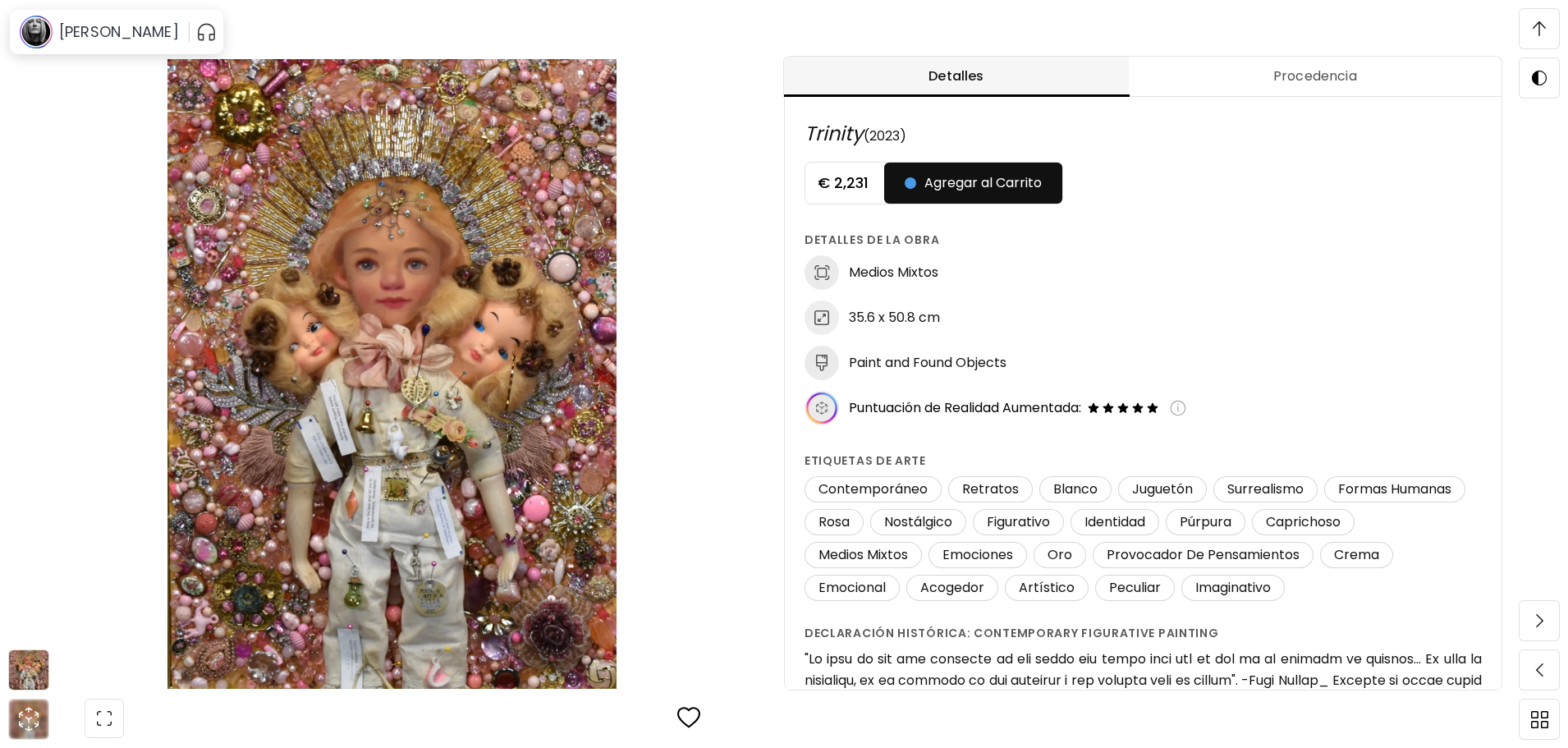
click at [42, 658] on img at bounding box center [28, 670] width 40 height 40
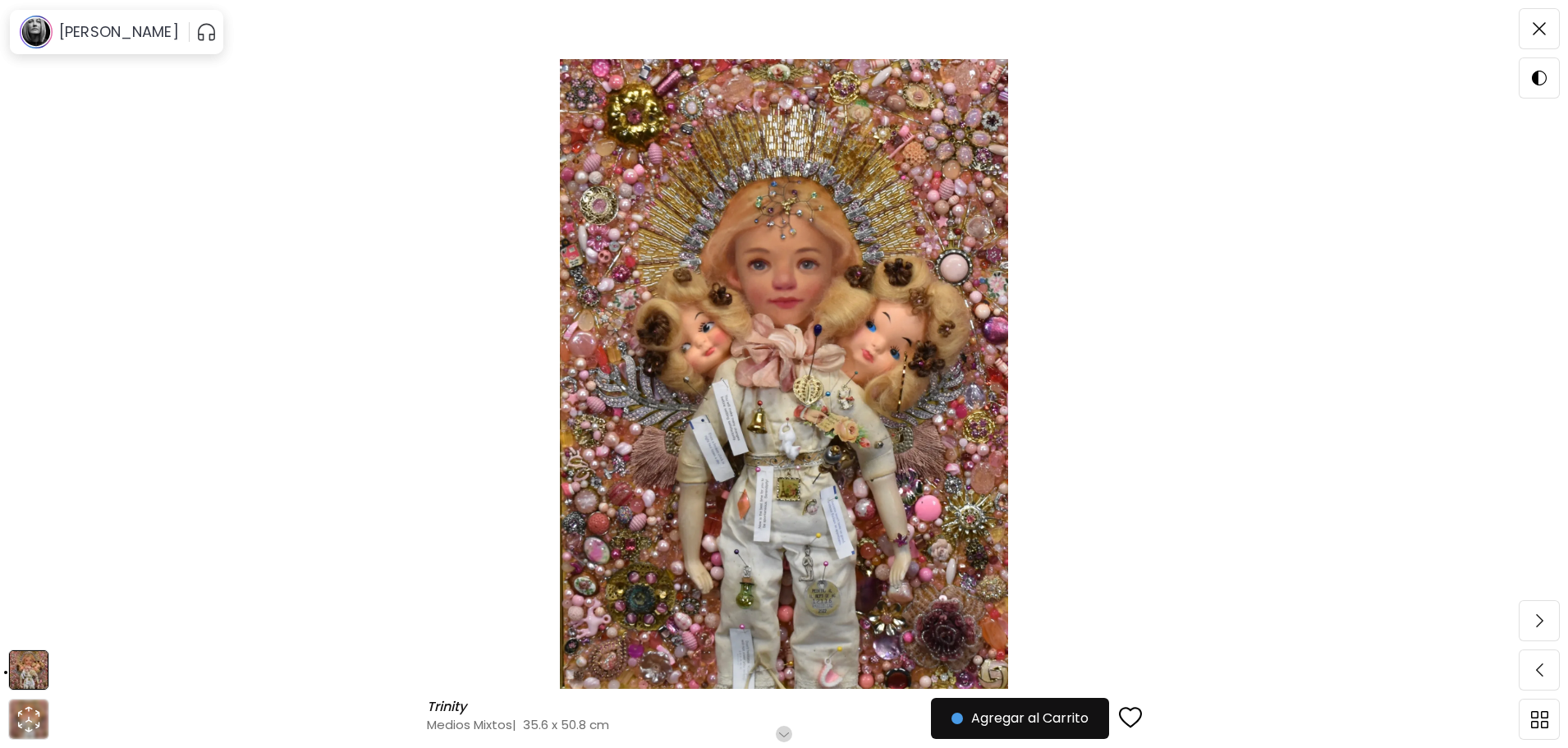
click at [36, 662] on img at bounding box center [28, 670] width 38 height 38
click at [847, 443] on img at bounding box center [784, 374] width 1430 height 630
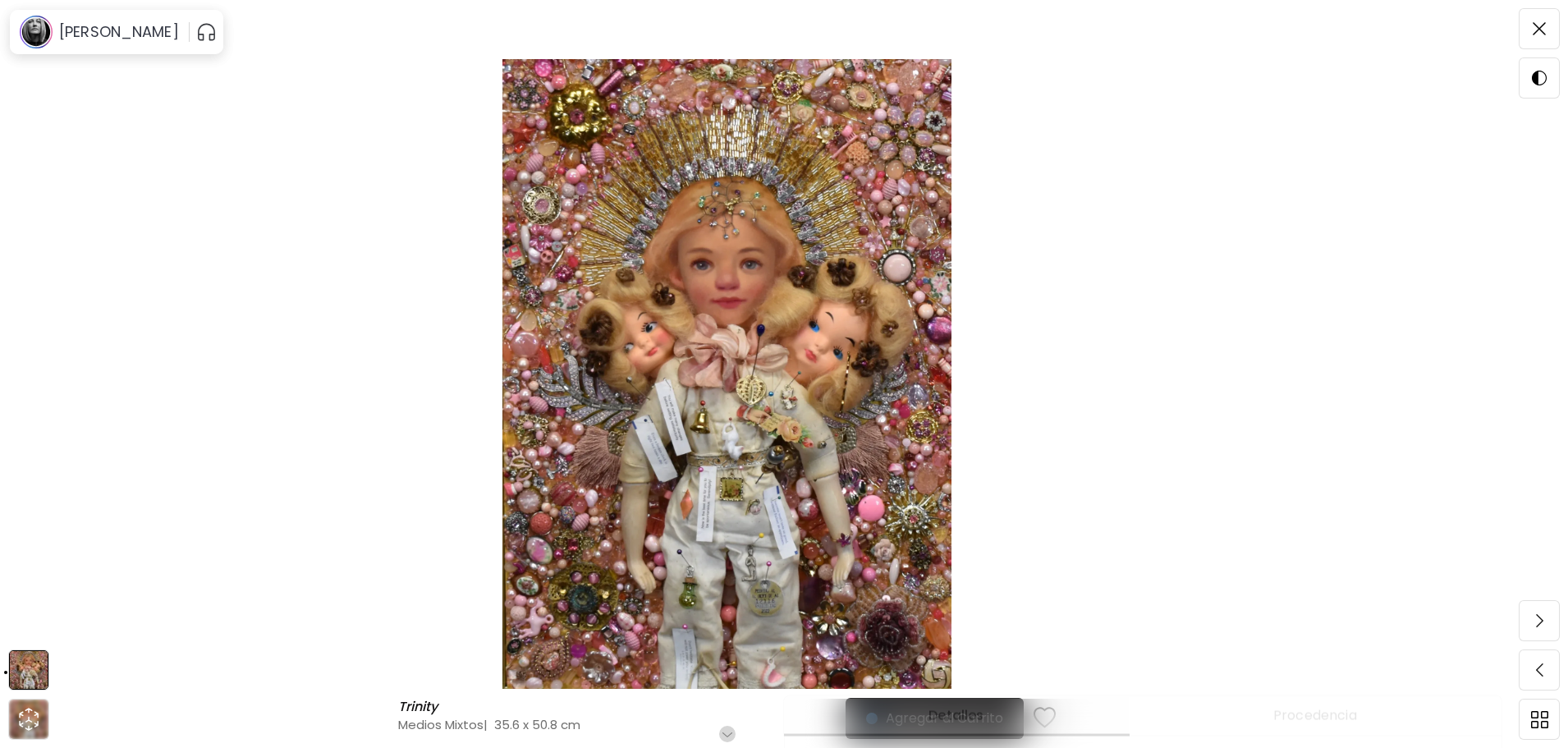
scroll to position [246, 0]
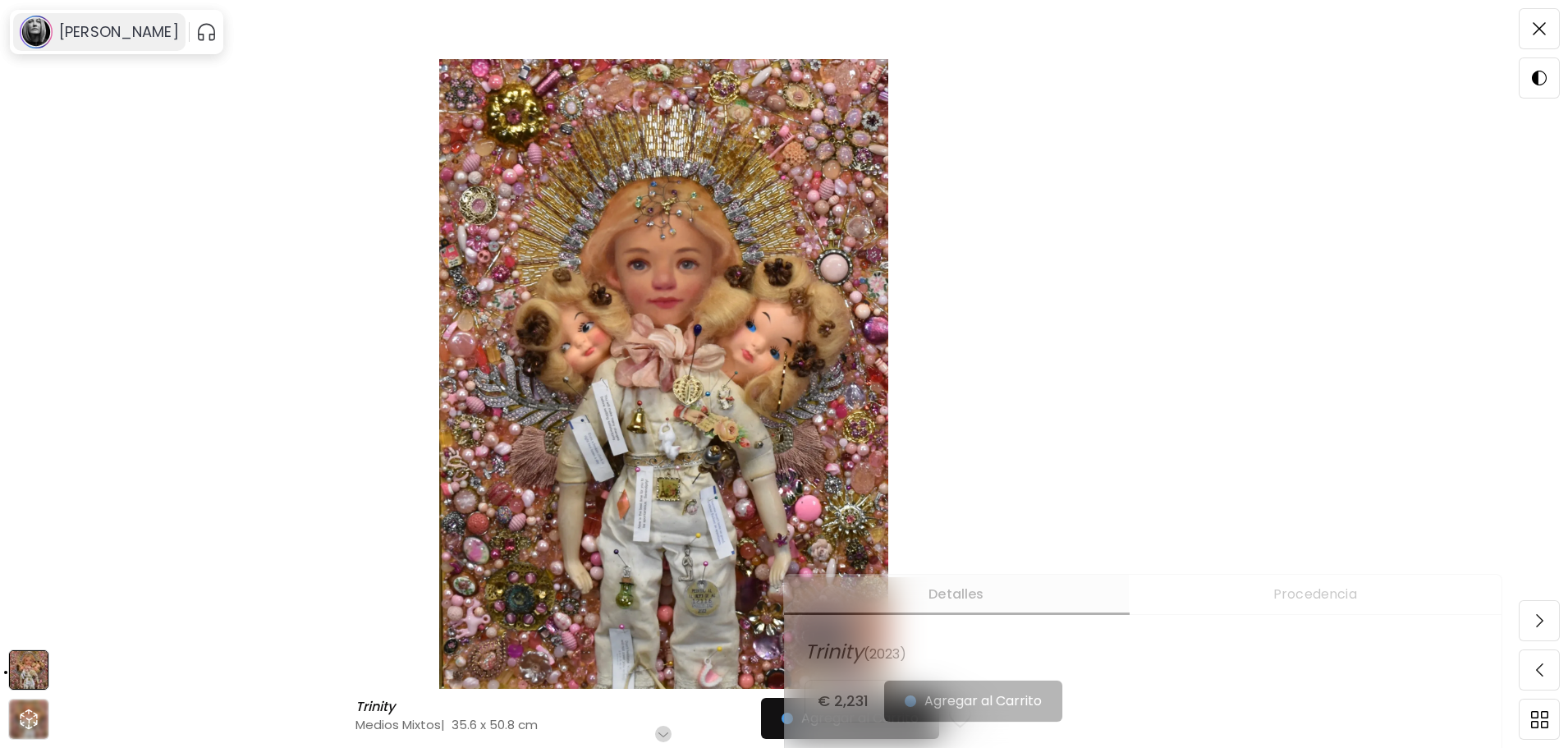
click at [106, 29] on h6 "[PERSON_NAME]" at bounding box center [119, 32] width 120 height 20
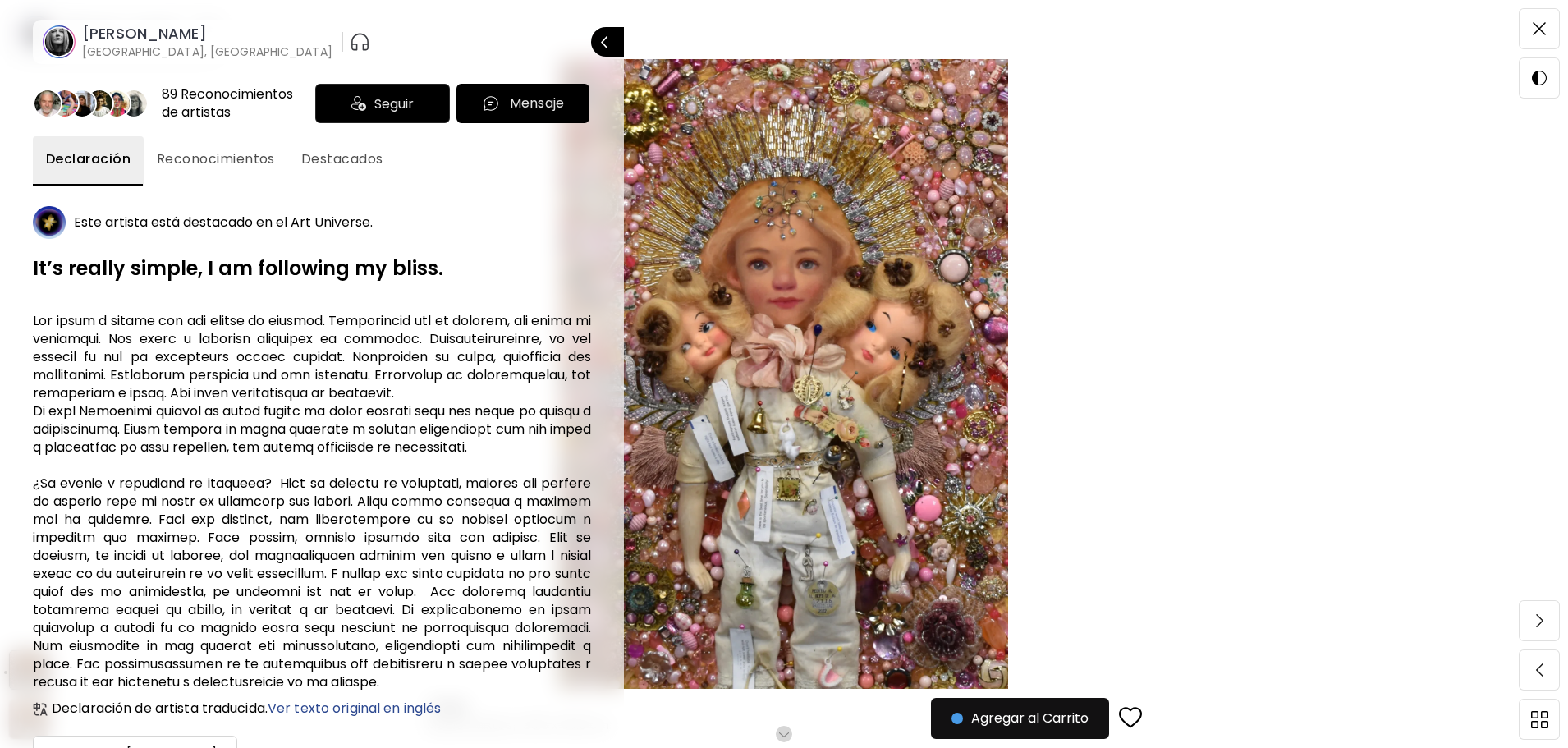
scroll to position [0, 0]
click at [565, 38] on span "Cerrar" at bounding box center [583, 42] width 62 height 34
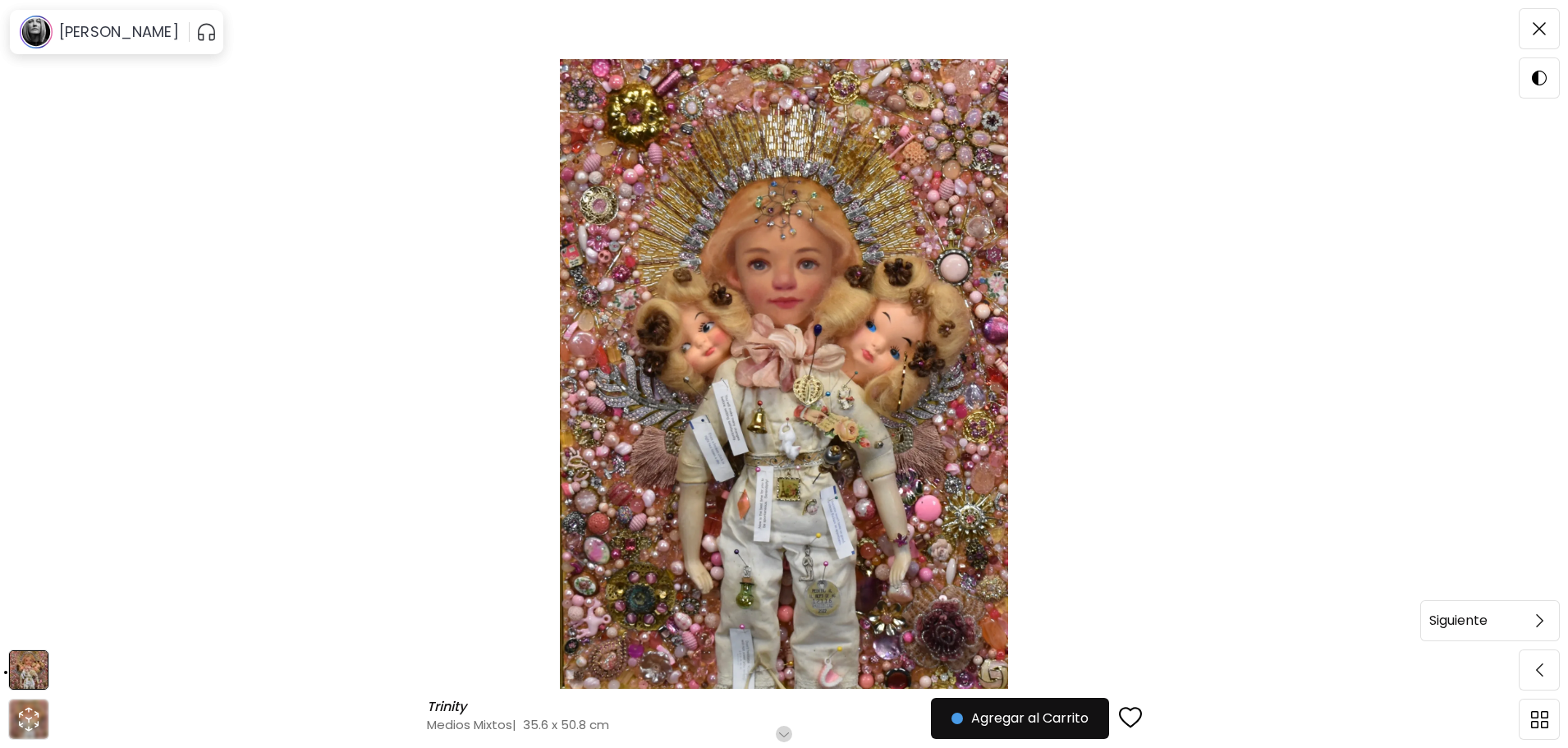
click at [1534, 619] on span at bounding box center [1539, 621] width 34 height 34
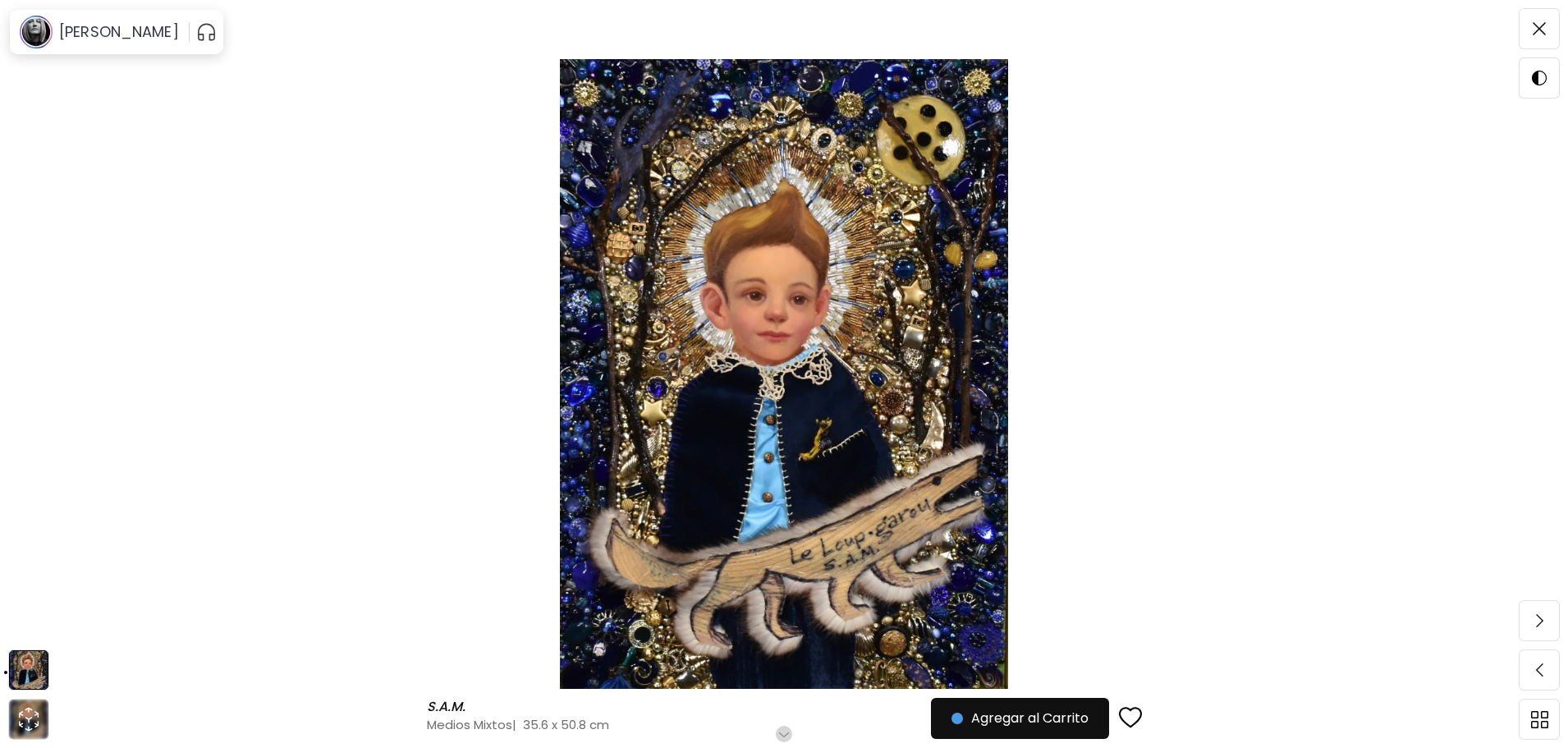
click at [1534, 619] on span at bounding box center [1539, 621] width 34 height 34
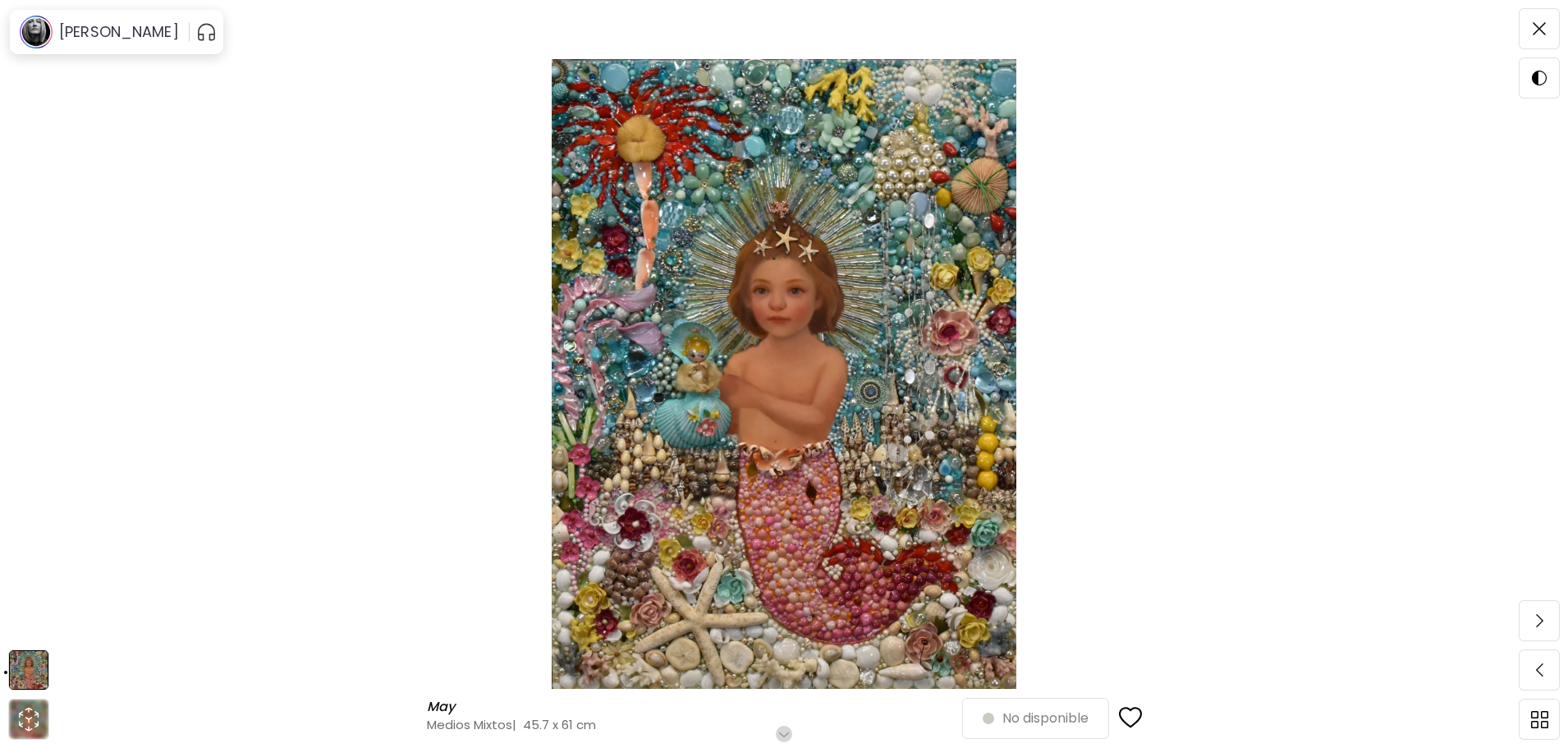
click at [1534, 619] on span at bounding box center [1539, 621] width 34 height 34
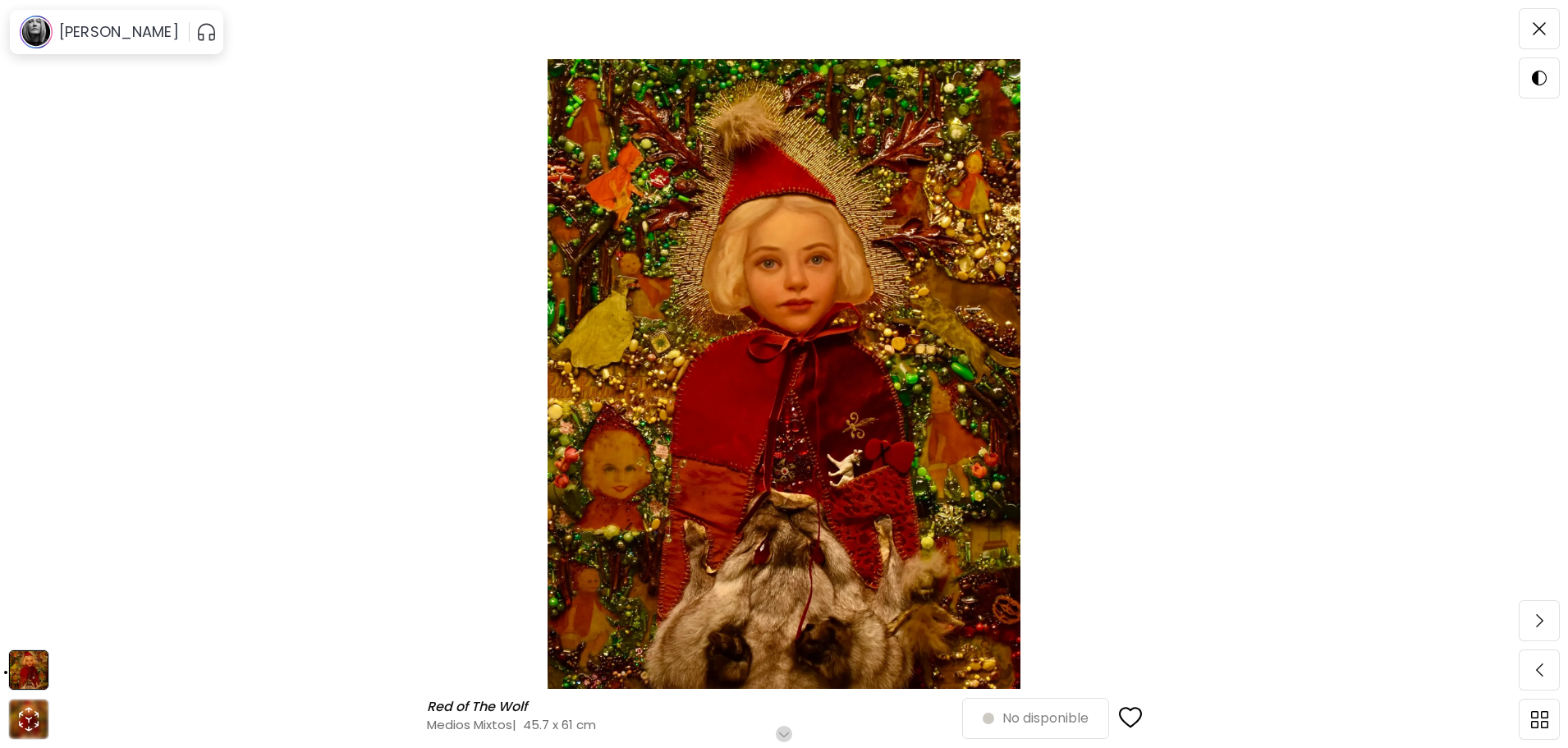
click at [1534, 619] on span at bounding box center [1539, 621] width 34 height 34
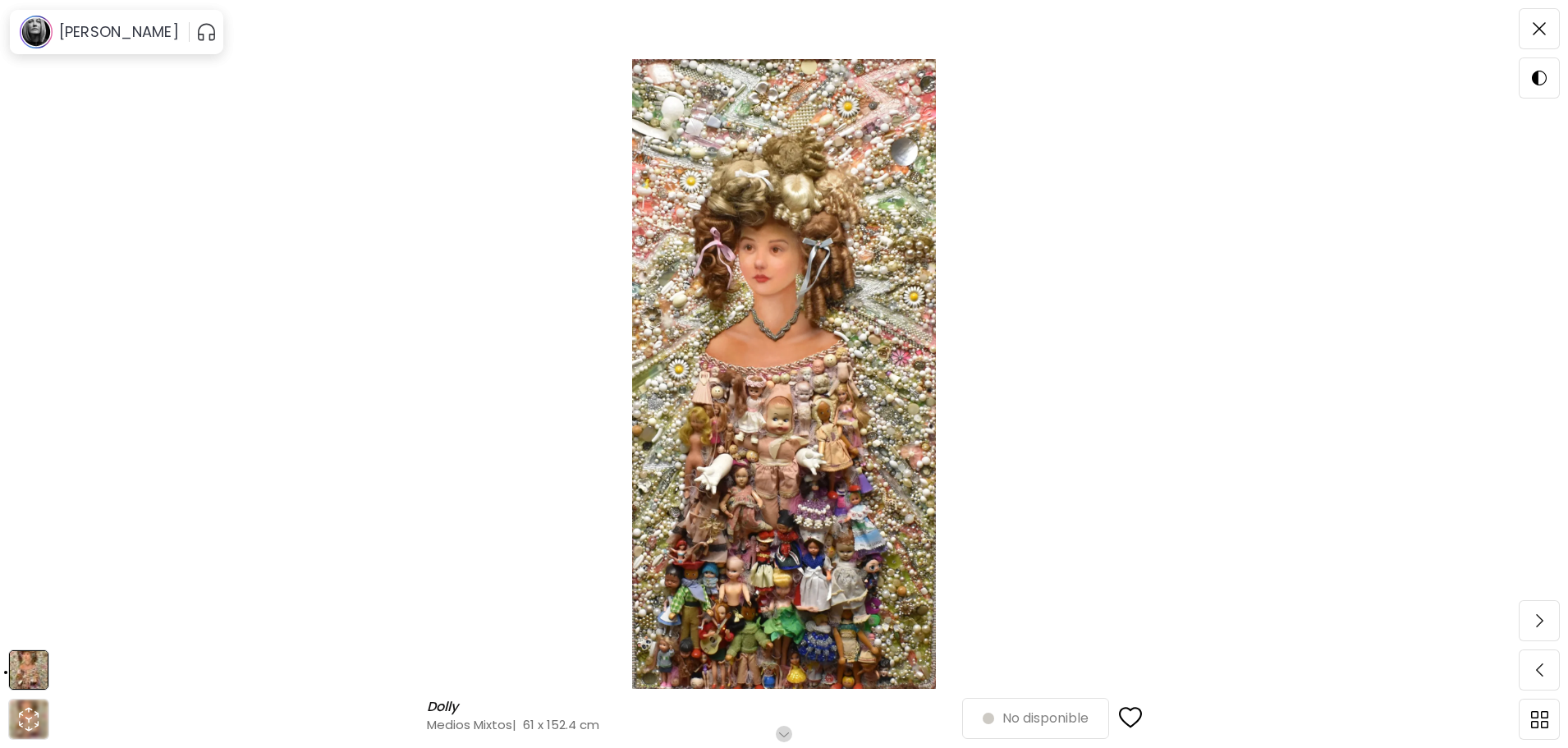
click at [791, 731] on h6 "Desplázate para ver más" at bounding box center [784, 733] width 144 height 13
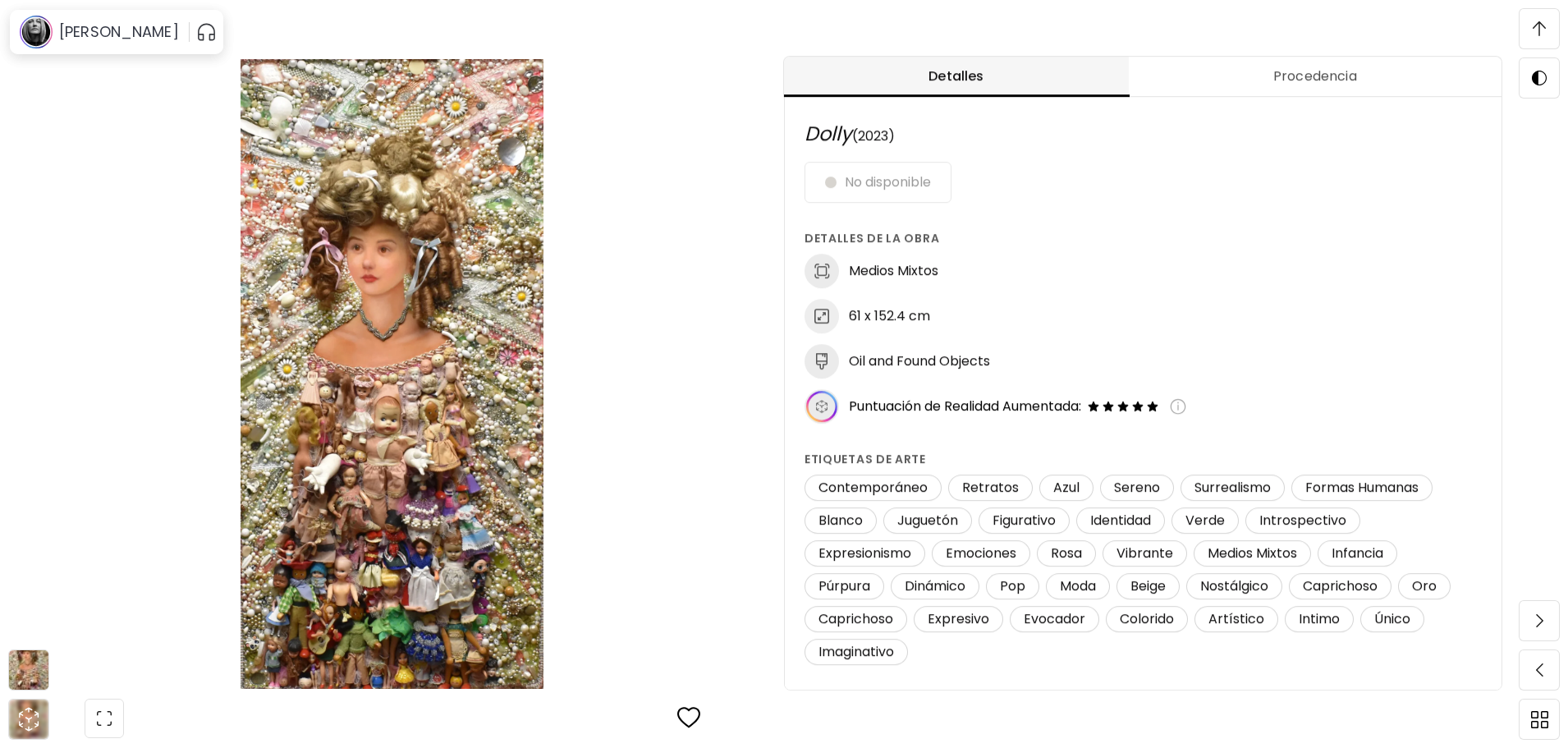
scroll to position [1, 0]
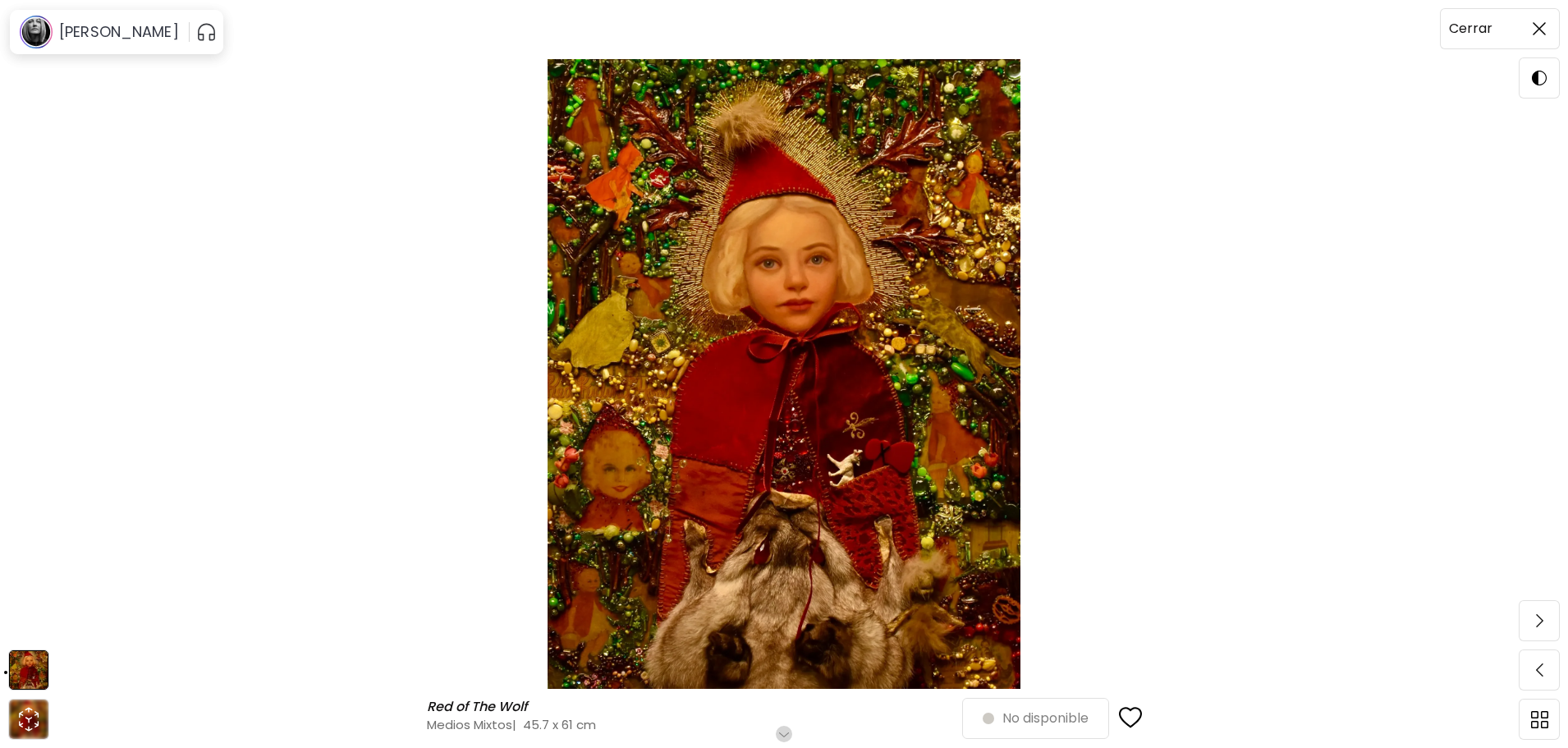
click at [1534, 22] on img at bounding box center [1539, 28] width 13 height 13
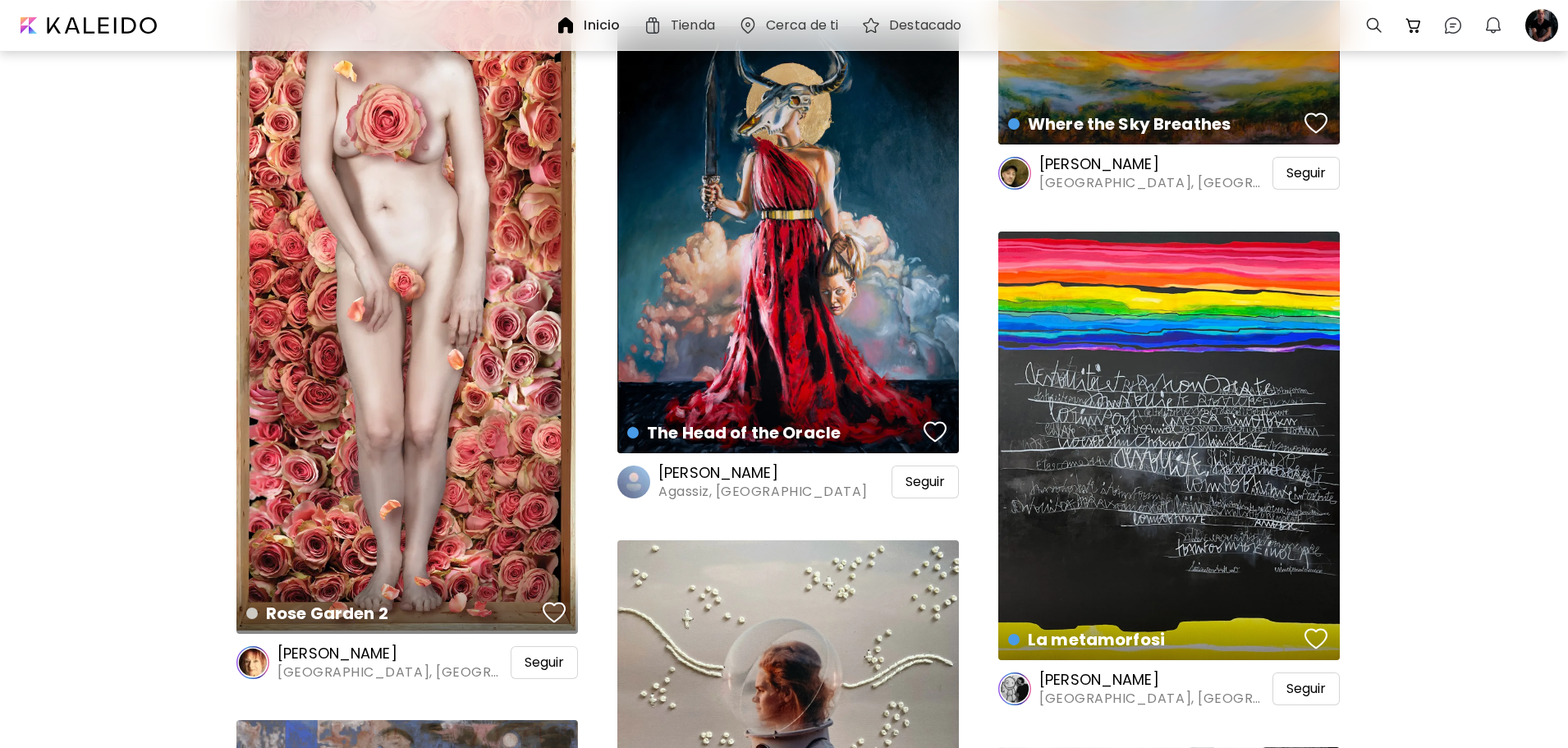
scroll to position [5908, 0]
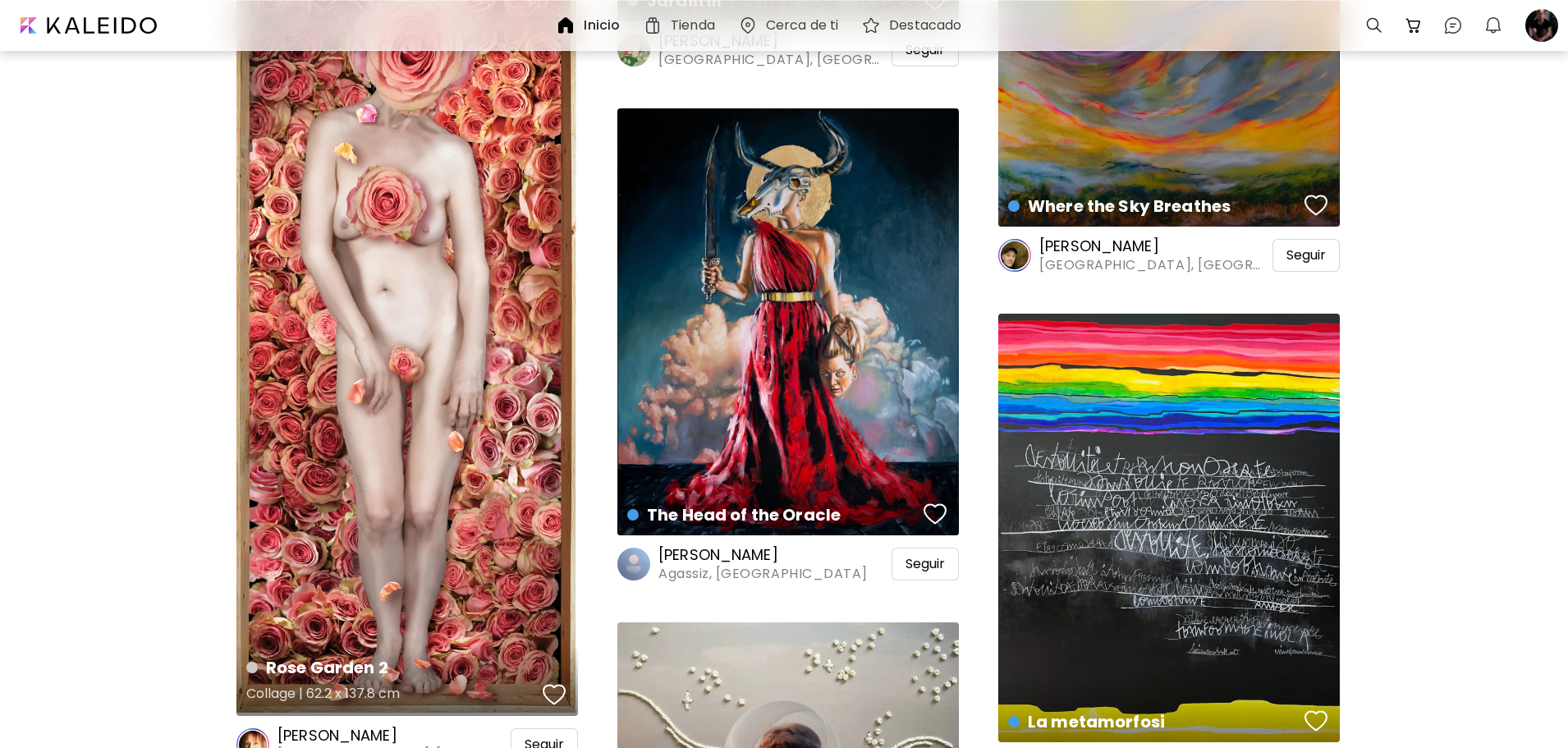
click at [370, 409] on div "Rose Garden 2 Collage | 62.2 x 137.8 cm" at bounding box center [407, 331] width 342 height 770
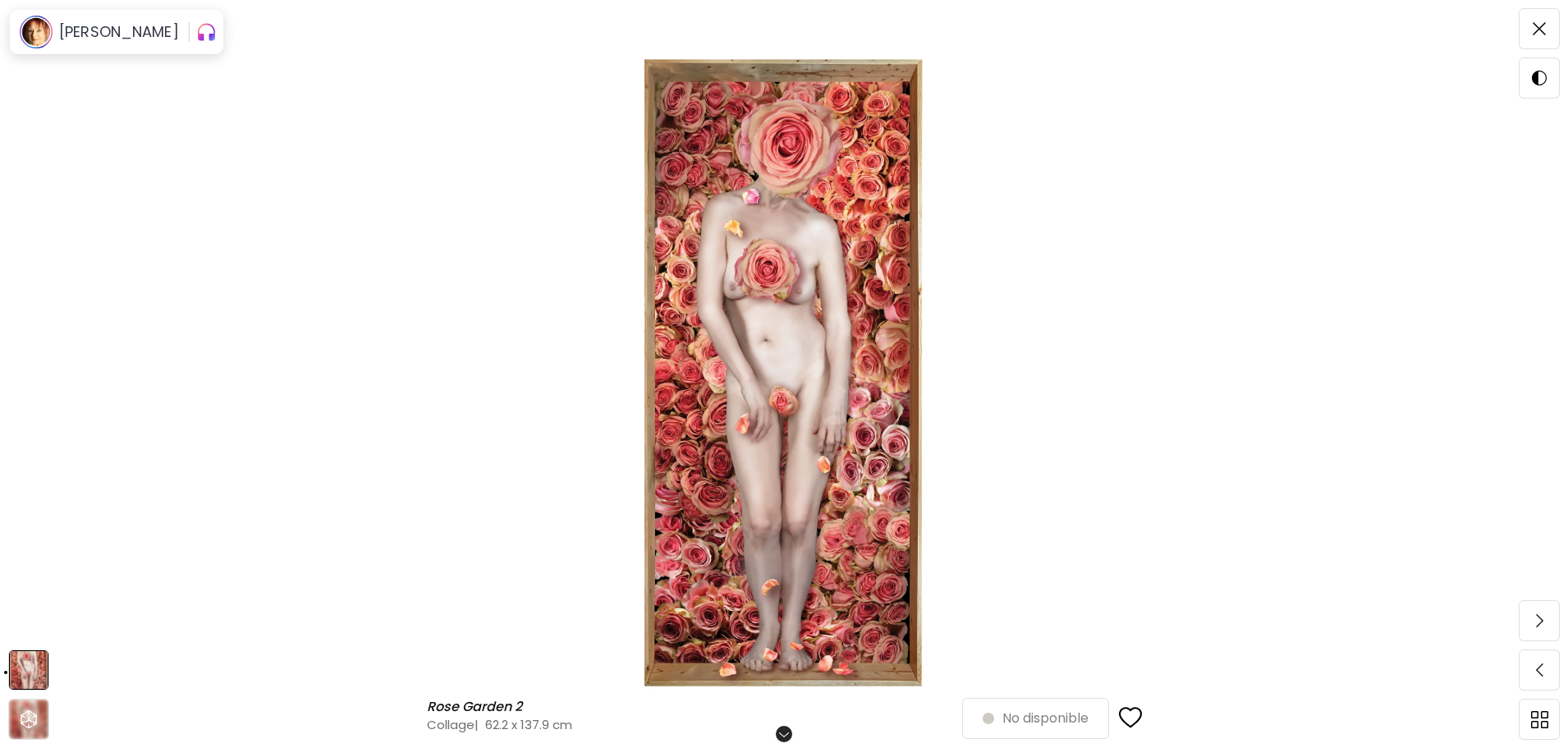
click at [786, 729] on h6 "Desplázate para ver más" at bounding box center [784, 733] width 144 height 13
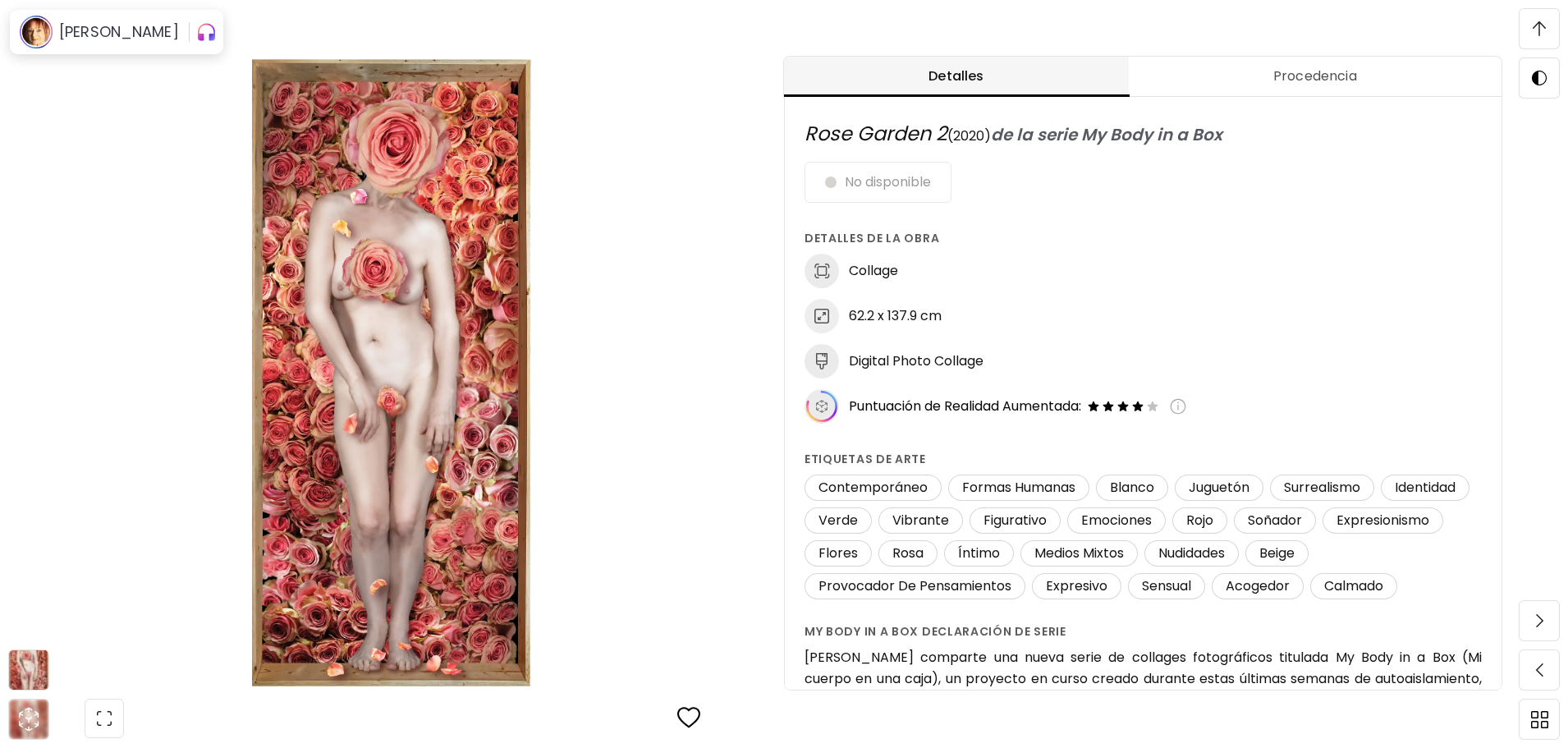
scroll to position [1, 0]
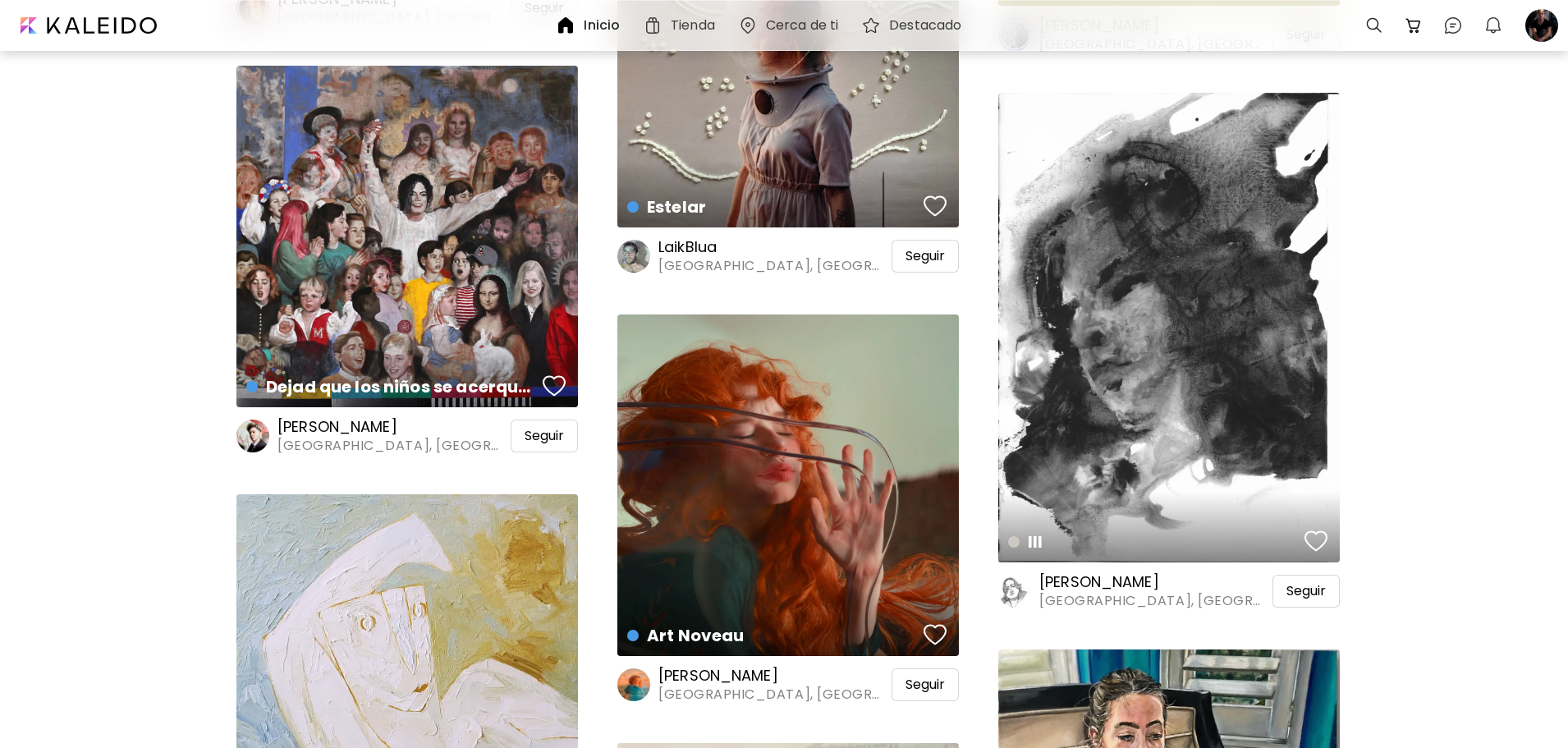
scroll to position [6643, 0]
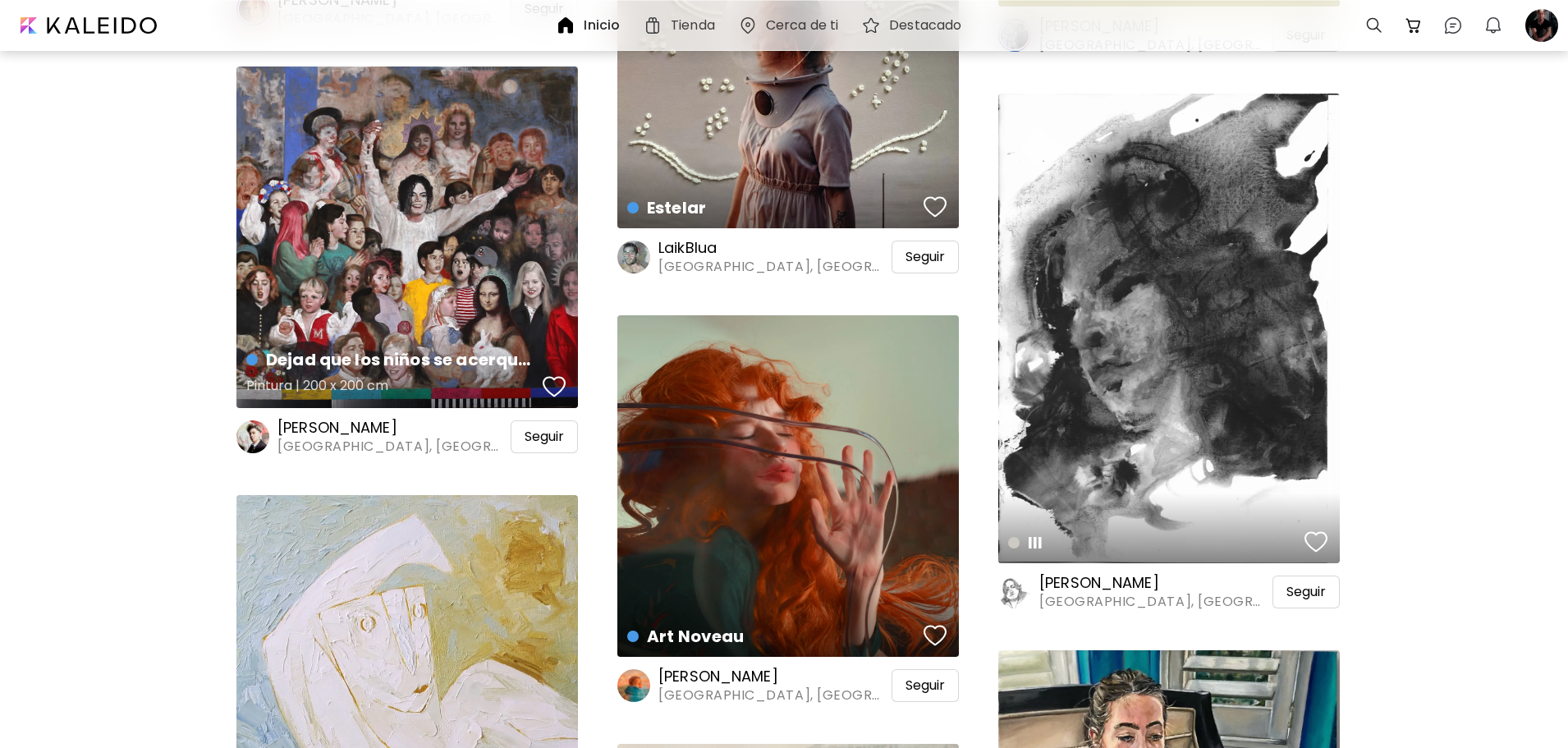
click at [377, 281] on div "Dejad que los niños se acerquen a mí Pintura | 200 x 200 cm" at bounding box center [407, 237] width 342 height 342
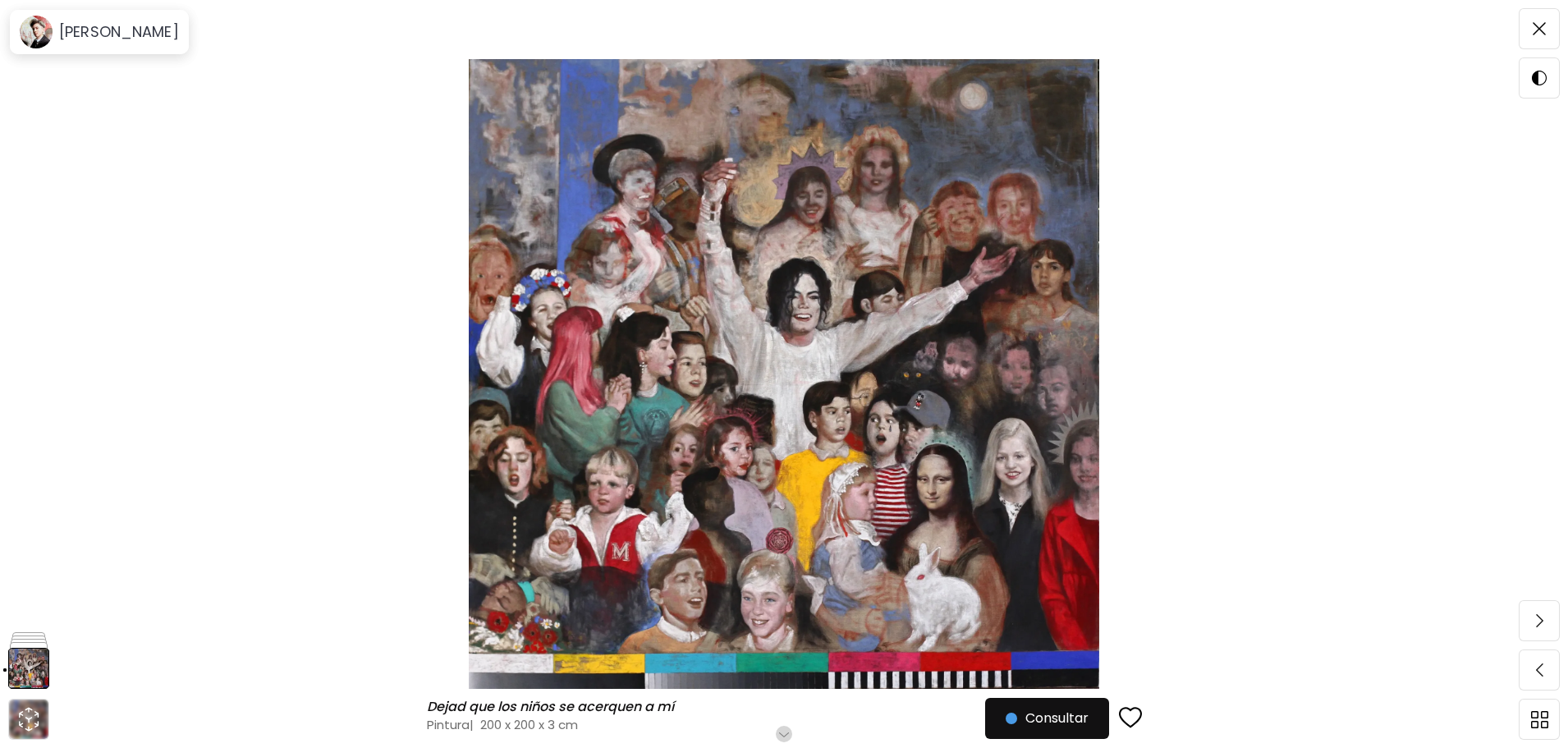
click at [791, 725] on div "Desplázate para ver más" at bounding box center [783, 733] width 16 height 21
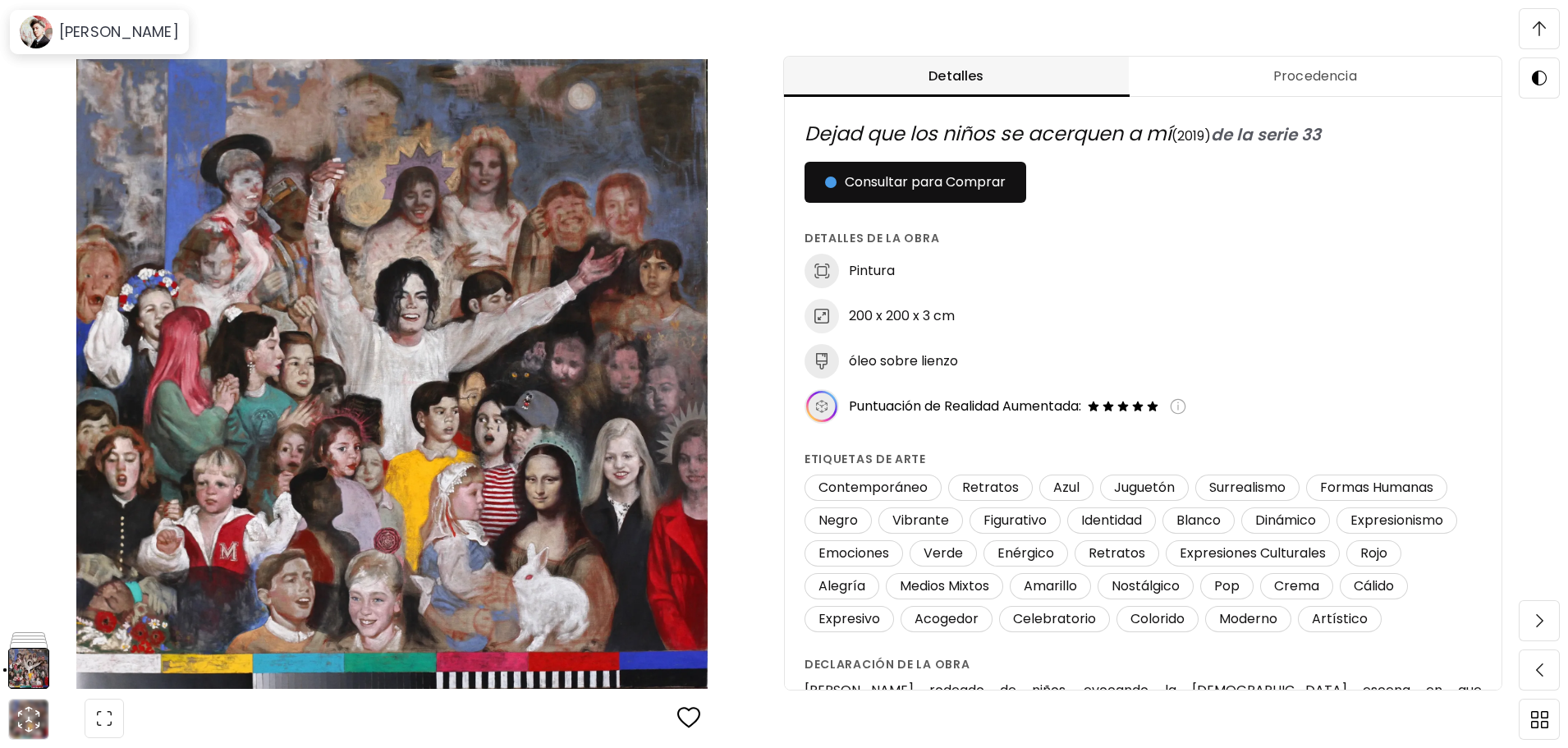
scroll to position [1, 0]
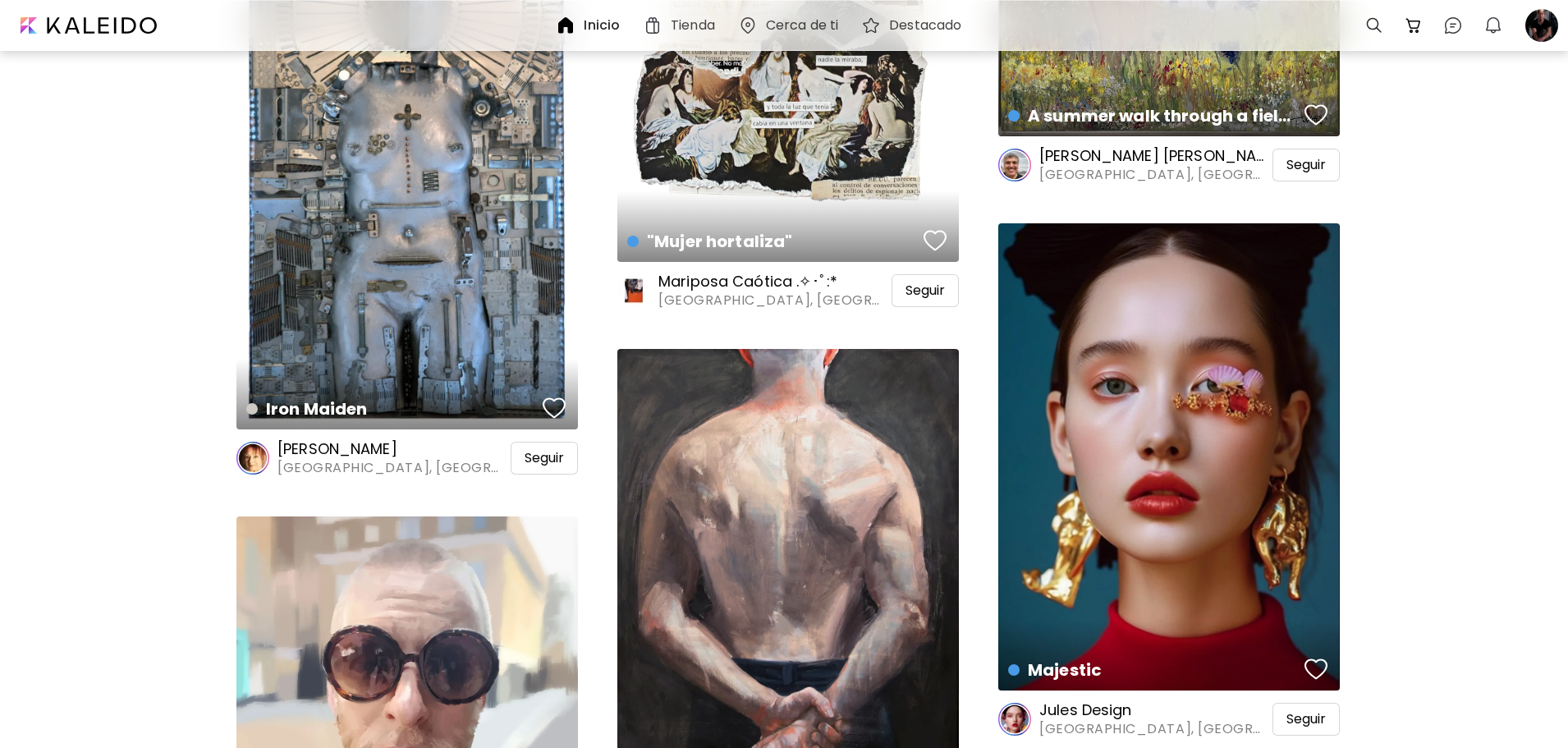
scroll to position [9268, 0]
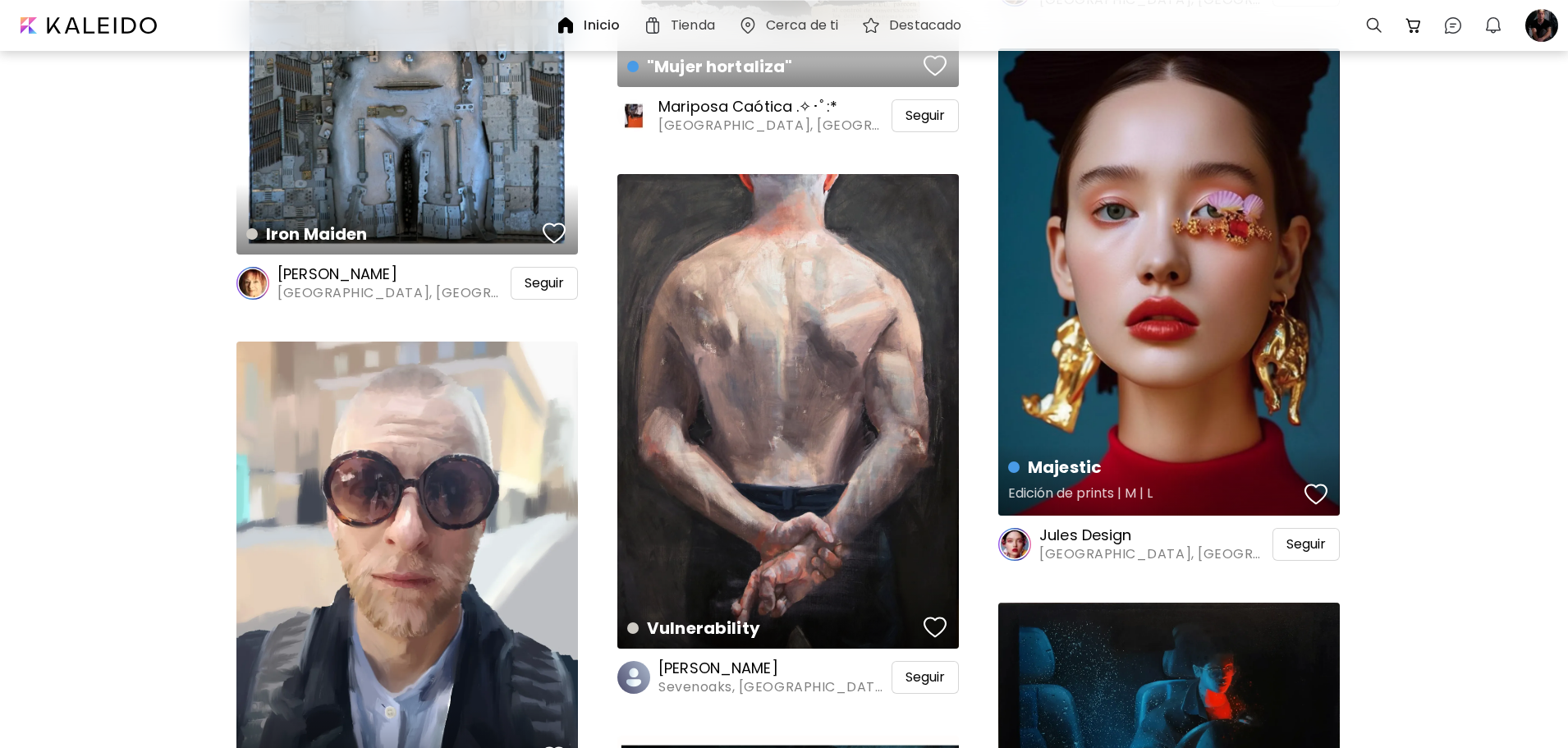
click at [1129, 355] on div "Majestic Edición de prints | M | L" at bounding box center [1169, 281] width 342 height 467
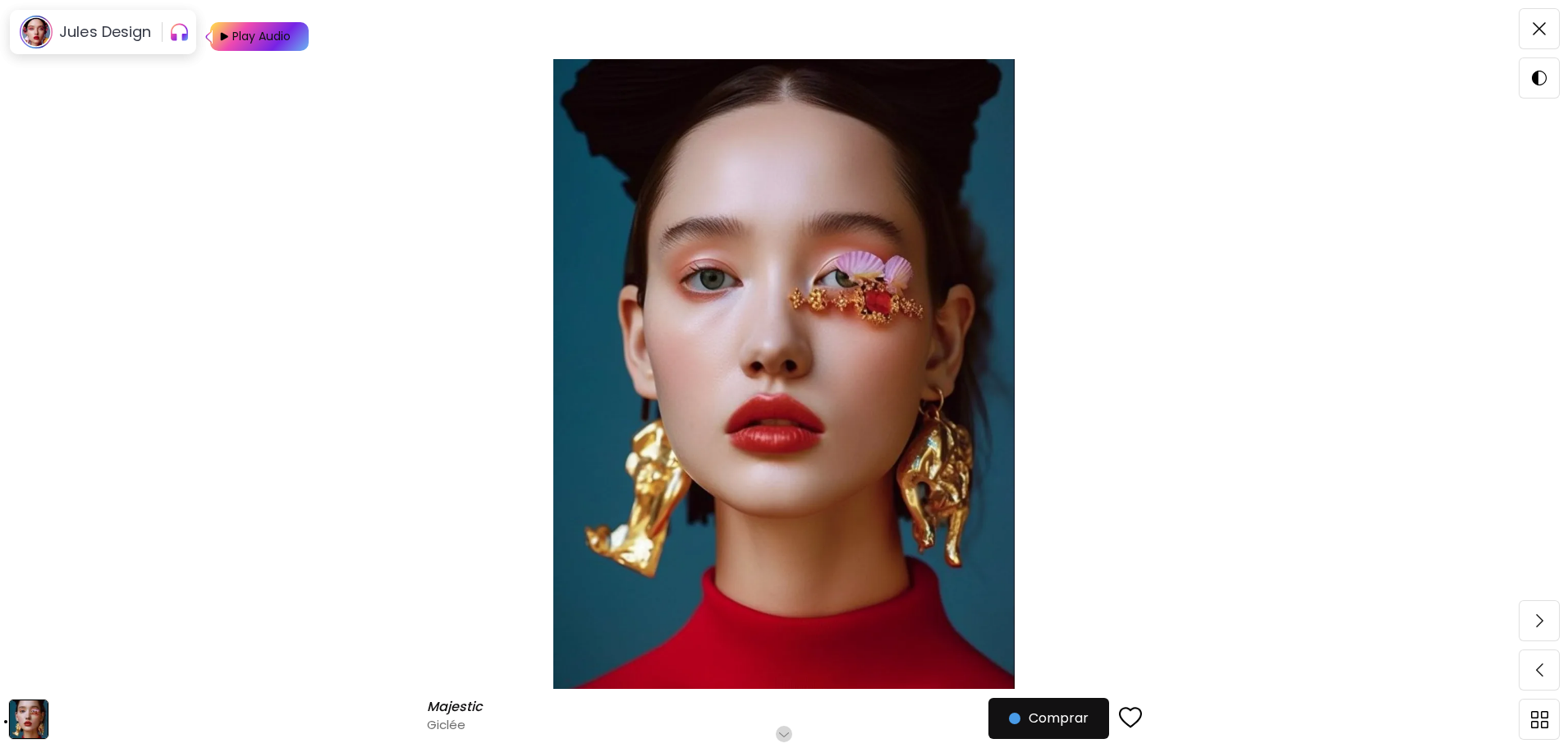
click at [785, 727] on h6 "Desplázate para ver más" at bounding box center [784, 733] width 144 height 13
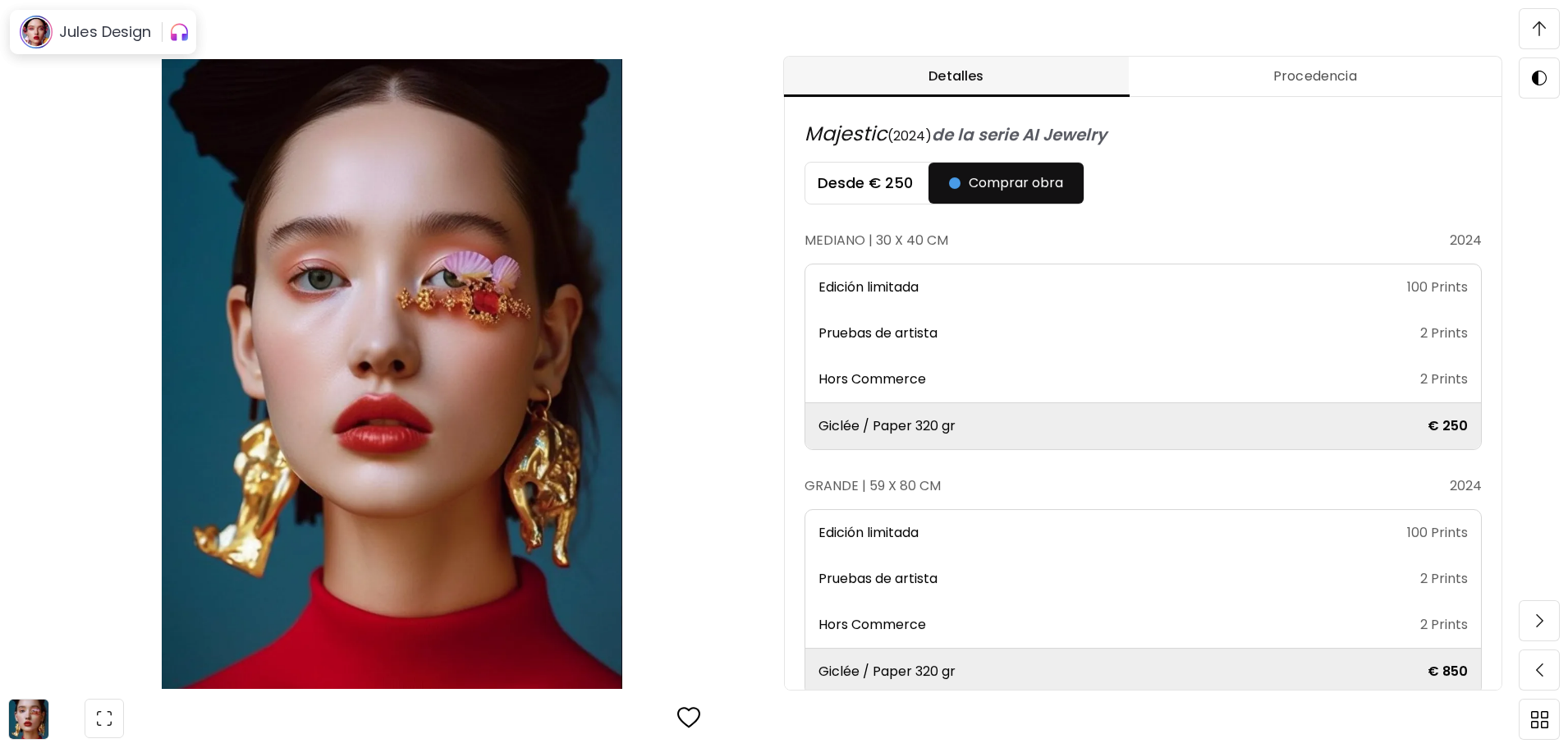
scroll to position [1, 0]
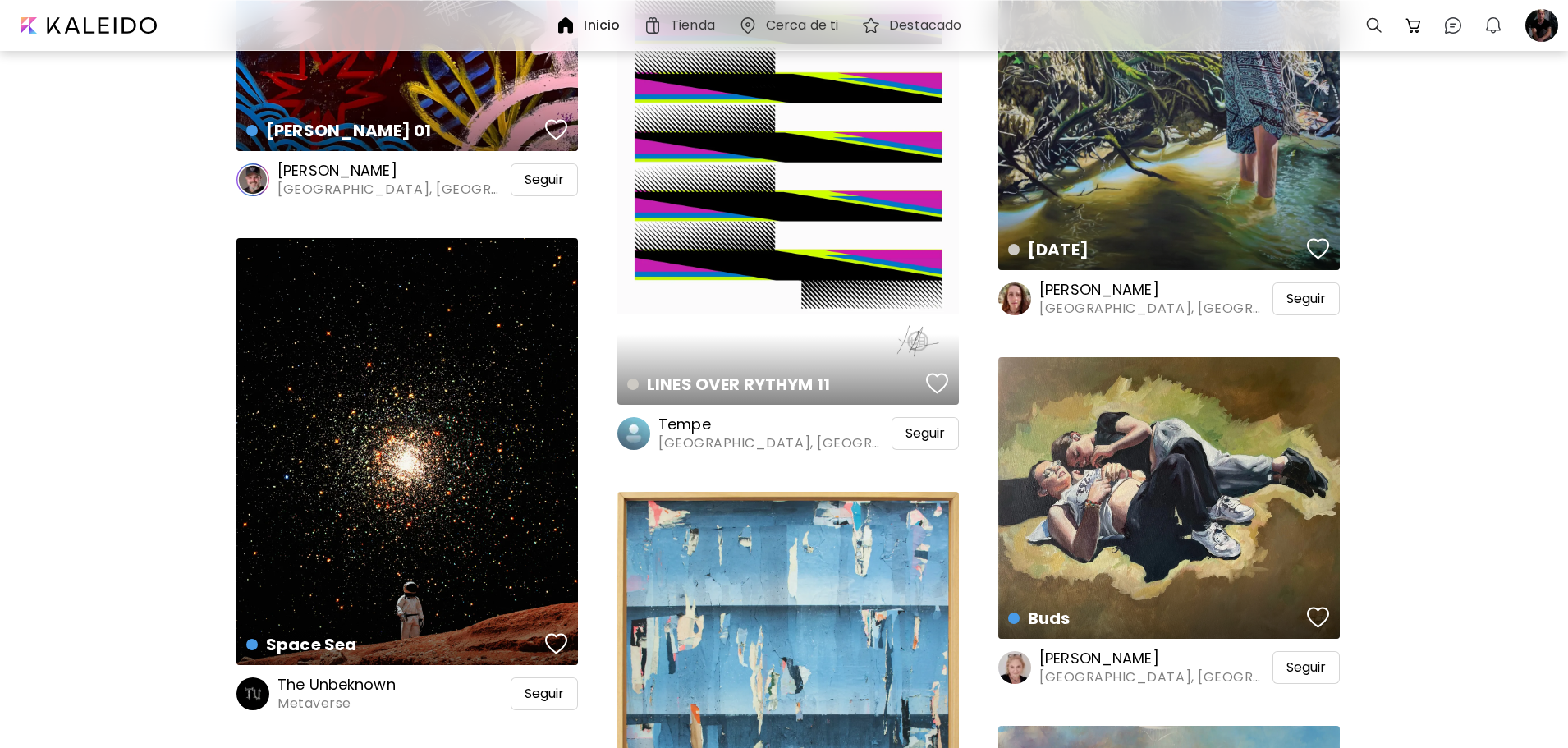
scroll to position [30939, 0]
